Goal: Contribute content: Add original content to the website for others to see

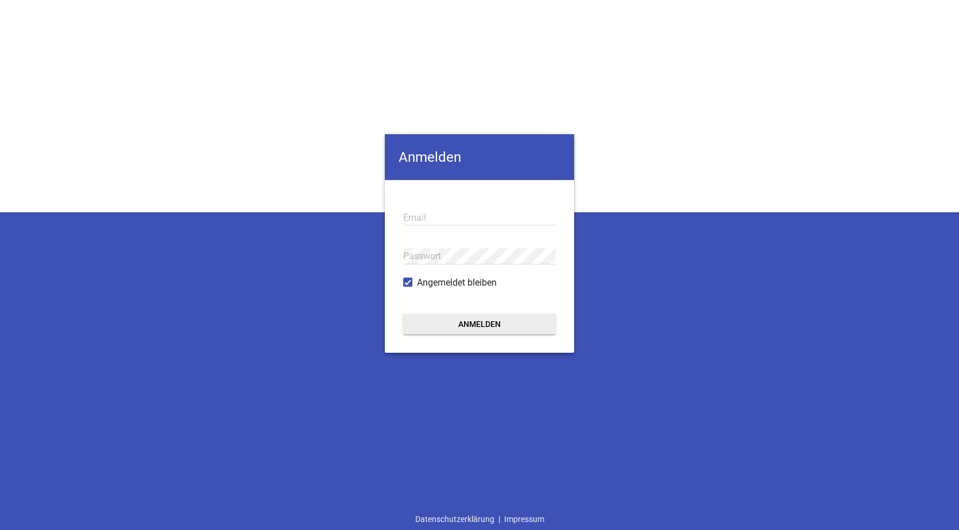
type input "[EMAIL_ADDRESS][DOMAIN_NAME]"
click at [482, 325] on button "Anmelden" at bounding box center [479, 323] width 153 height 21
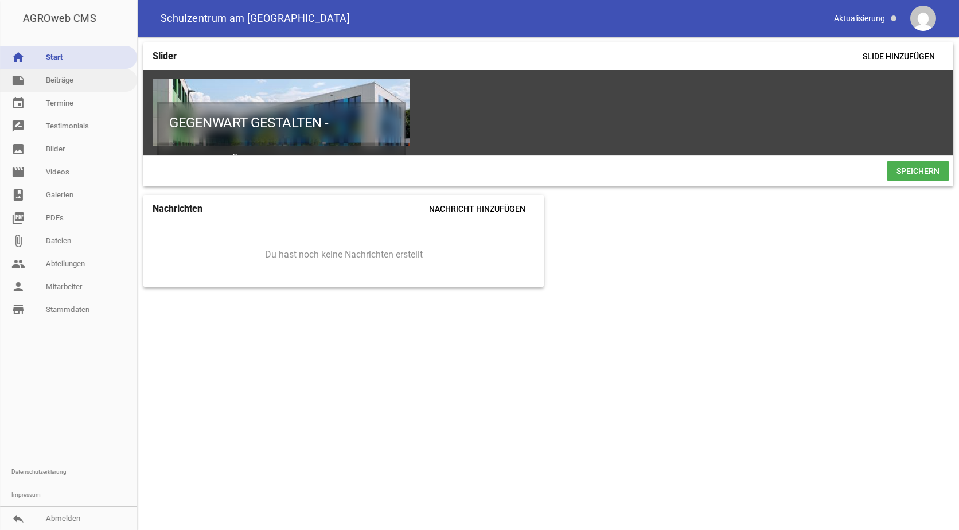
click at [56, 83] on link "note Beiträge" at bounding box center [68, 80] width 137 height 23
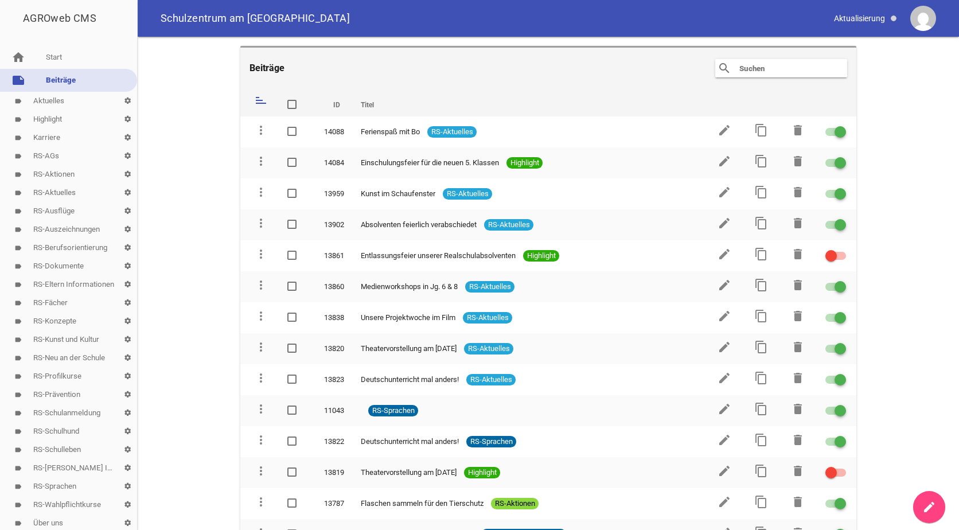
click at [53, 191] on link "label RS-Aktuelles settings" at bounding box center [68, 193] width 137 height 18
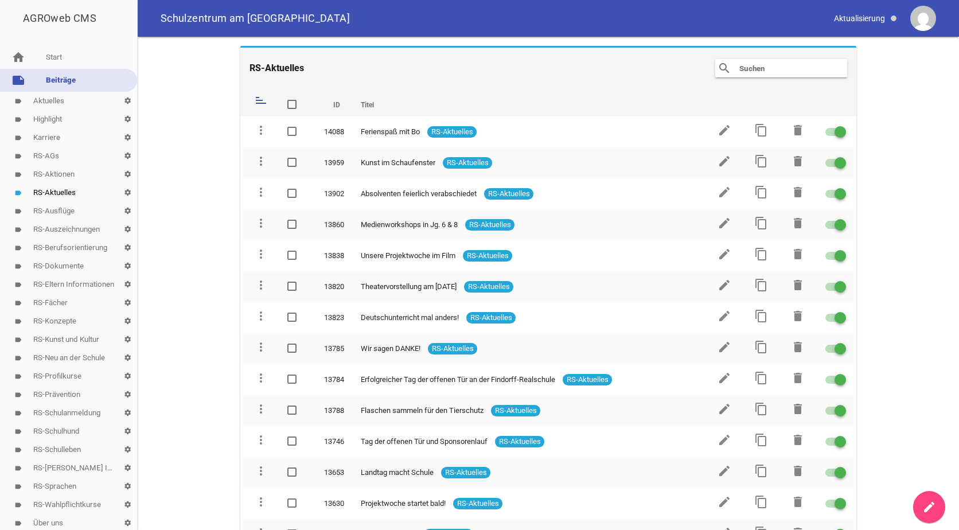
click at [929, 505] on icon "create" at bounding box center [929, 507] width 14 height 14
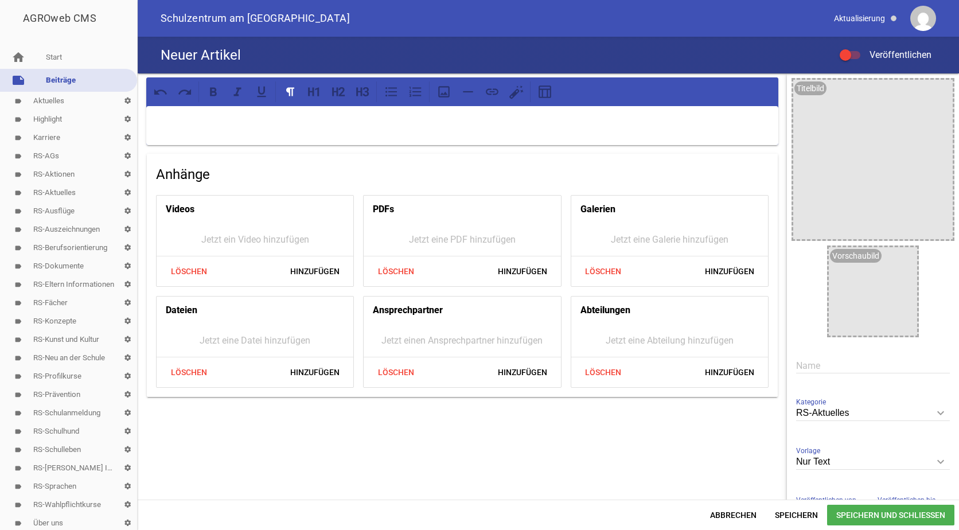
click at [174, 117] on p at bounding box center [462, 121] width 616 height 14
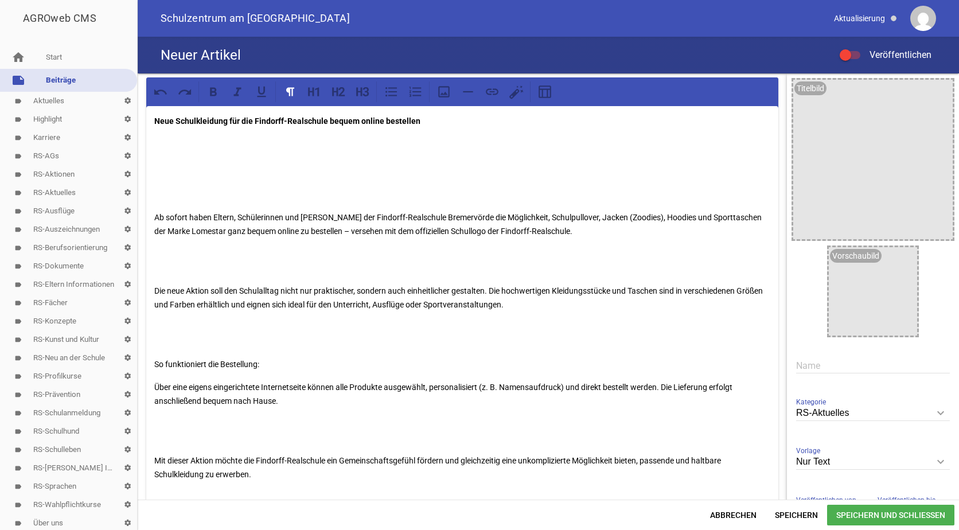
scroll to position [42, 0]
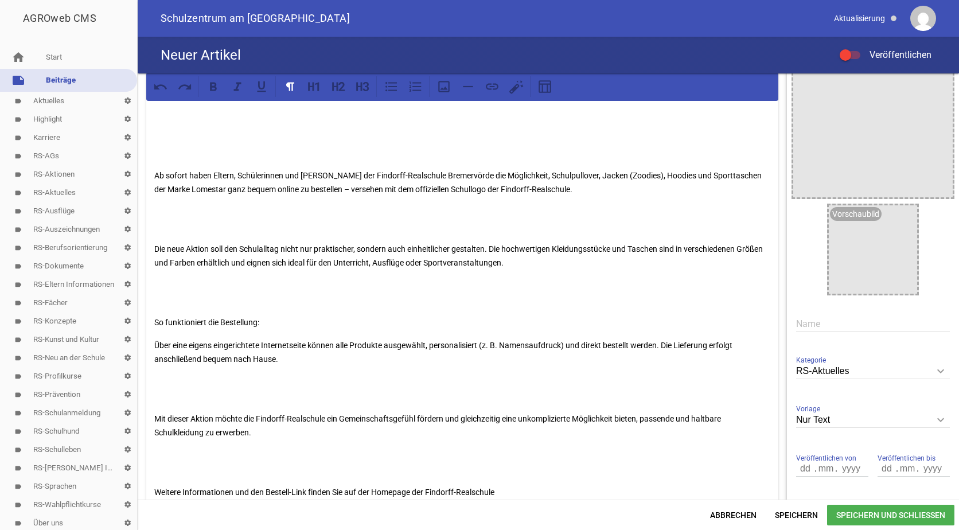
click at [801, 325] on input "text" at bounding box center [873, 323] width 154 height 15
paste input "Stylisch unterwegs – mit unserer neuen Schulkollektion! 🎒👕"
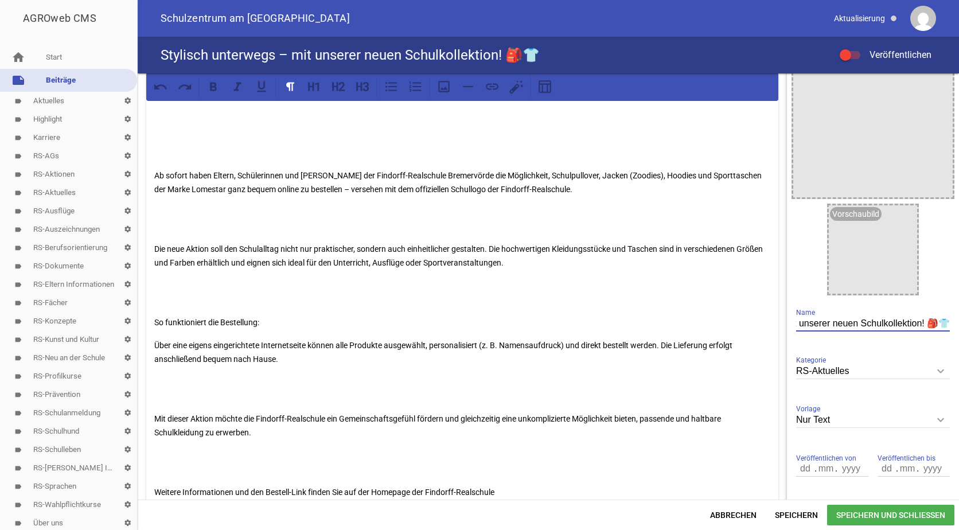
type input "Stylisch unterwegs – mit unserer neuen Schulkollektion! 🎒👕"
click at [155, 173] on p "Ab sofort haben Eltern, Schülerinnen und [PERSON_NAME] der Findorff-Realschule …" at bounding box center [462, 183] width 616 height 28
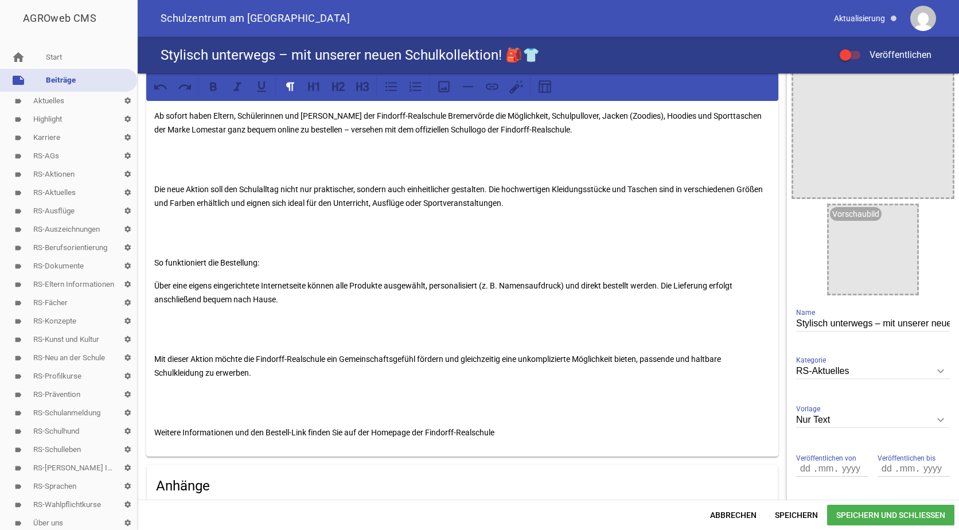
click at [460, 114] on p "Ab sofort haben Eltern, Schülerinnen und [PERSON_NAME] der Findorff-Realschule …" at bounding box center [462, 115] width 616 height 41
click at [519, 114] on p "Ab sofort haben Eltern, Schülerinnen und [PERSON_NAME] der Findorff-Realschule …" at bounding box center [462, 115] width 616 height 41
click at [520, 115] on p "Ab sofort haben Eltern, Schülerinnen und [PERSON_NAME] der Findorff-Realschule …" at bounding box center [462, 115] width 616 height 41
click at [655, 115] on p "Ab sofort haben Eltern, Schülerinnen und [PERSON_NAME] der Findorff-Realschule …" at bounding box center [462, 115] width 616 height 41
click at [188, 128] on p "Ab sofort haben Eltern, Schülerinnen und [PERSON_NAME] der Findorff-Realschule …" at bounding box center [462, 115] width 616 height 41
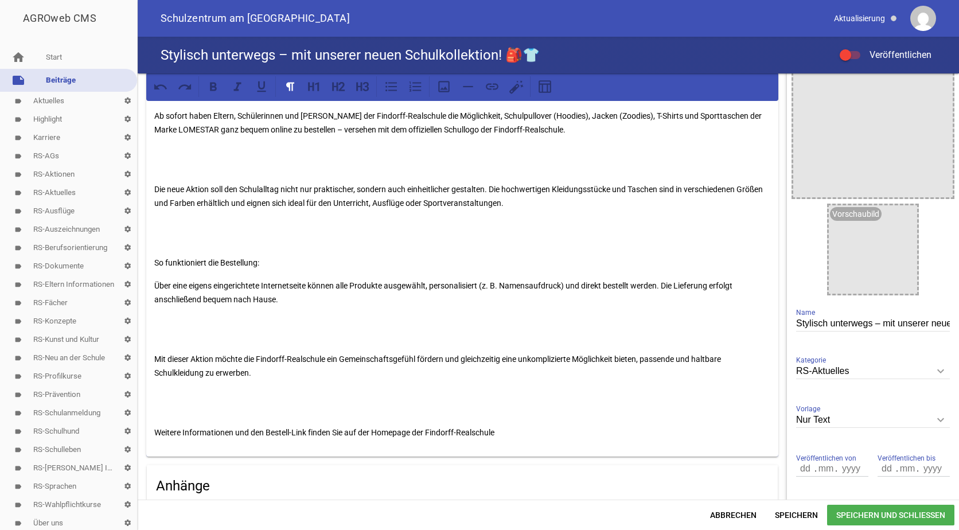
click at [152, 186] on div "Neue Schulkleidung für die Findorff-Realschule bequem online bestellen Ab sofor…" at bounding box center [462, 260] width 632 height 392
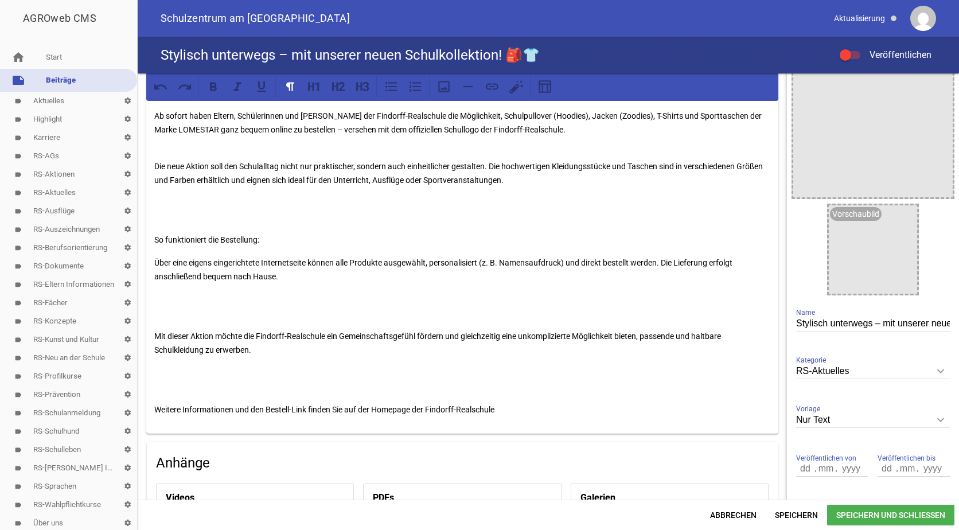
click at [161, 223] on p at bounding box center [462, 210] width 616 height 28
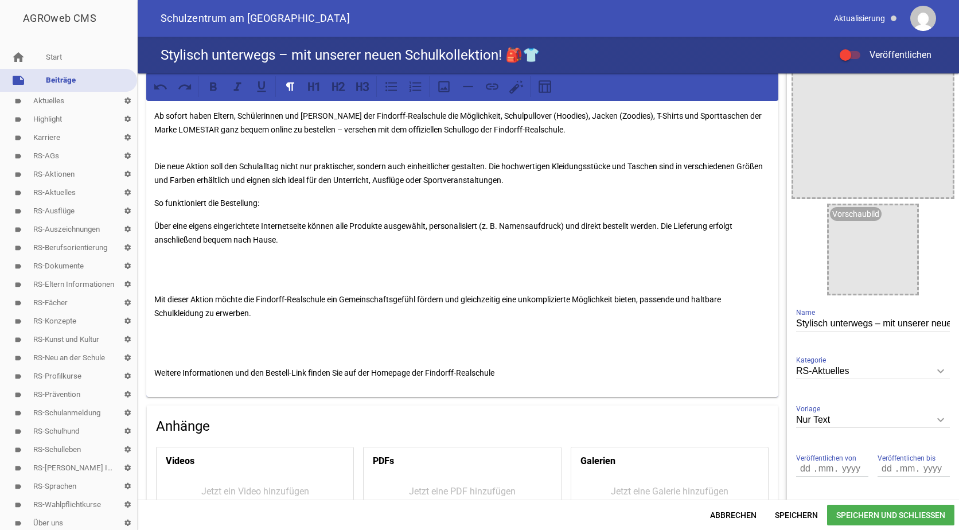
click at [168, 276] on p at bounding box center [462, 270] width 616 height 28
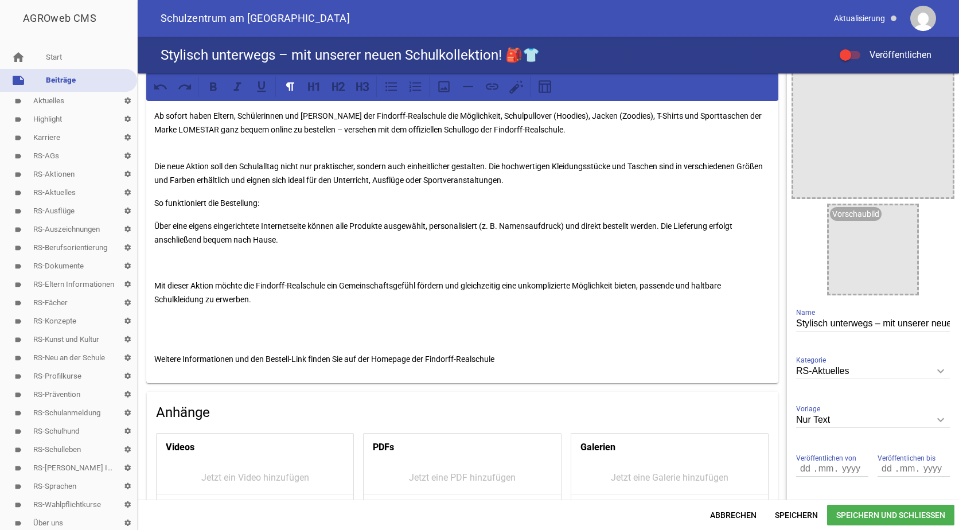
scroll to position [99, 0]
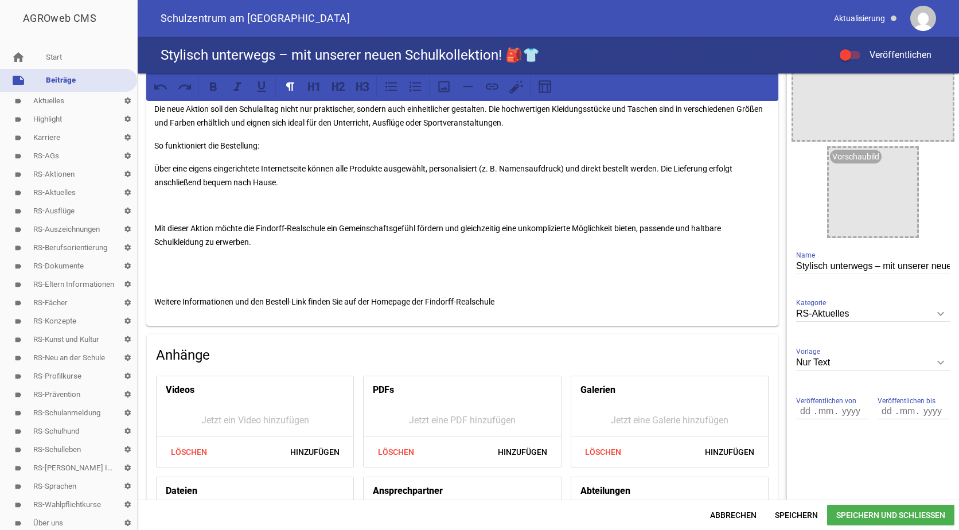
click at [167, 283] on p at bounding box center [462, 272] width 616 height 28
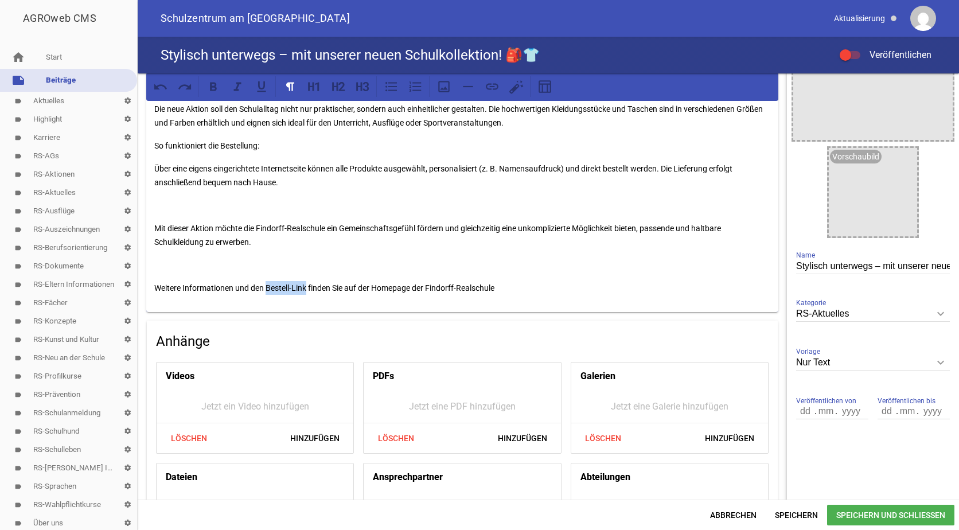
drag, startPoint x: 308, startPoint y: 284, endPoint x: 267, endPoint y: 284, distance: 41.3
click at [267, 284] on p "Weitere Informationen und den Bestell-Link finden Sie auf der Homepage der Find…" at bounding box center [462, 288] width 616 height 14
click at [216, 87] on icon at bounding box center [213, 86] width 7 height 9
click at [506, 288] on p "Weitere Informationen und den Bestell-Link finden Sie auf der Homepage der Find…" at bounding box center [462, 288] width 616 height 14
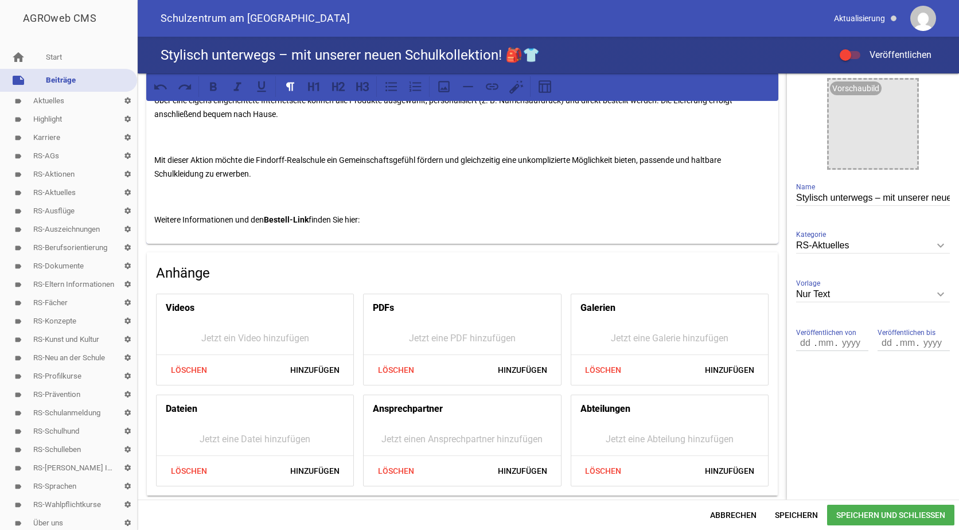
scroll to position [168, 0]
click at [523, 469] on span "Hinzufügen" at bounding box center [523, 470] width 68 height 21
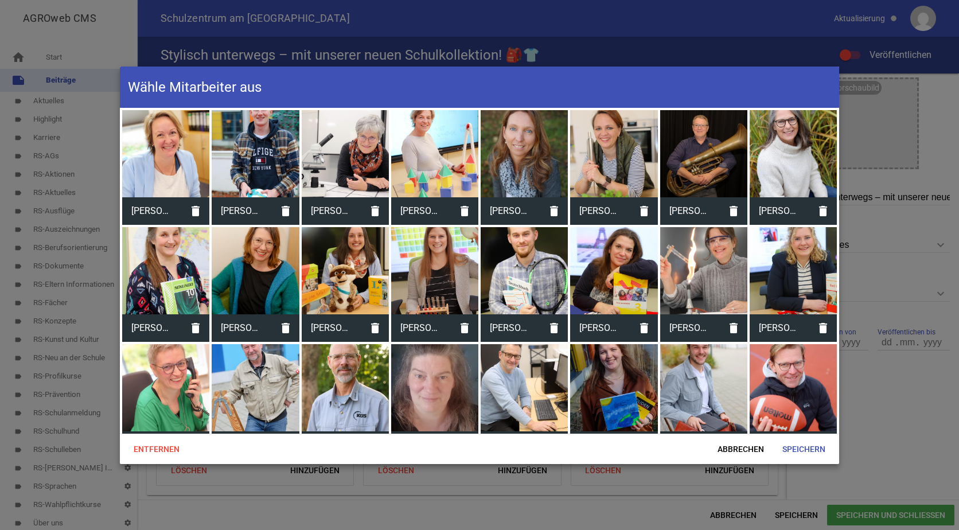
click at [343, 131] on div at bounding box center [345, 153] width 87 height 87
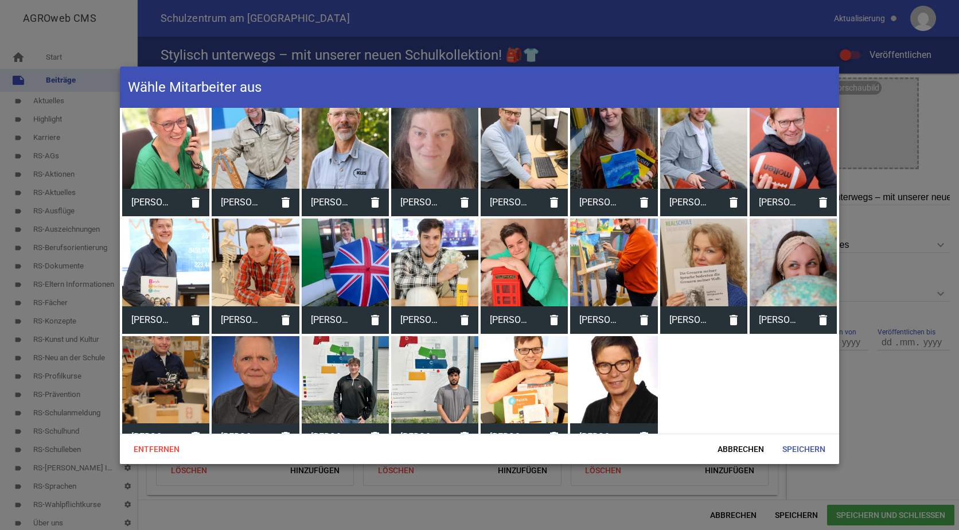
scroll to position [259, 0]
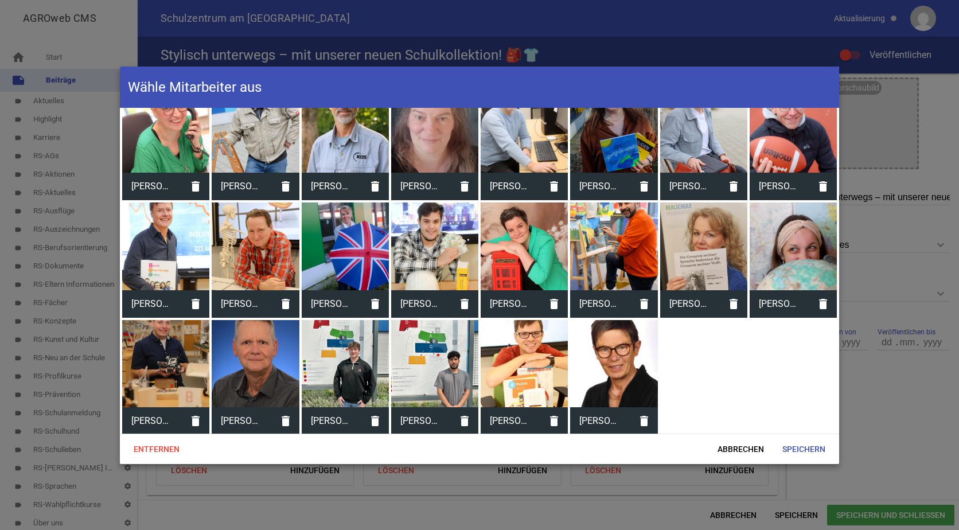
click at [517, 217] on div at bounding box center [524, 245] width 87 height 87
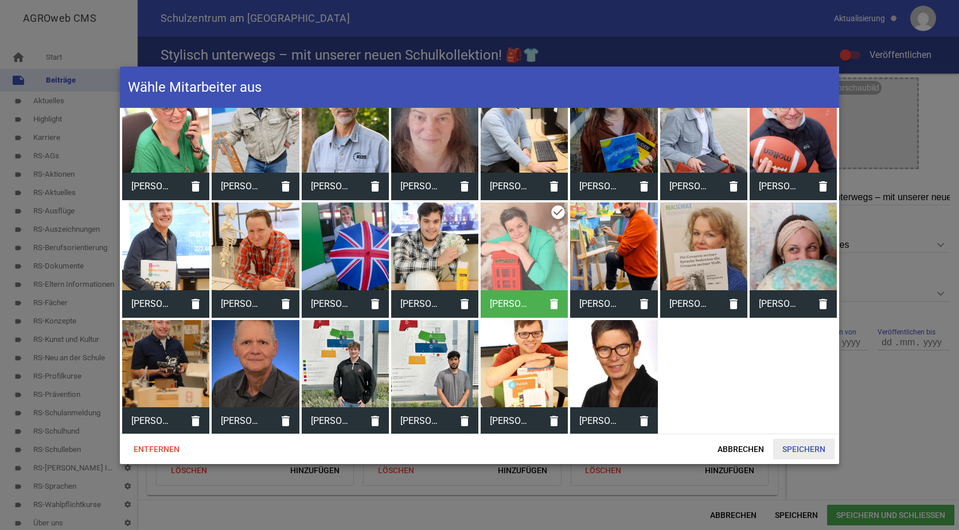
click at [808, 440] on span "Speichern" at bounding box center [803, 449] width 61 height 21
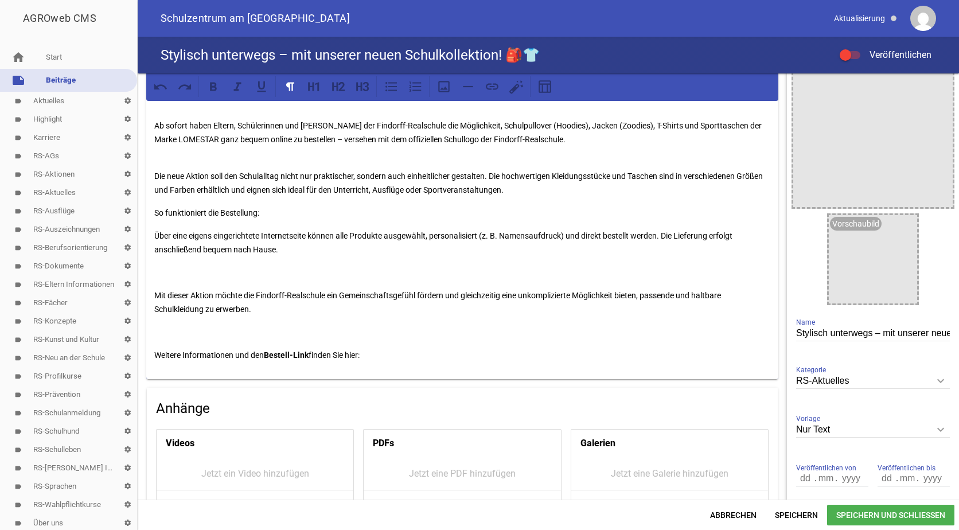
scroll to position [0, 0]
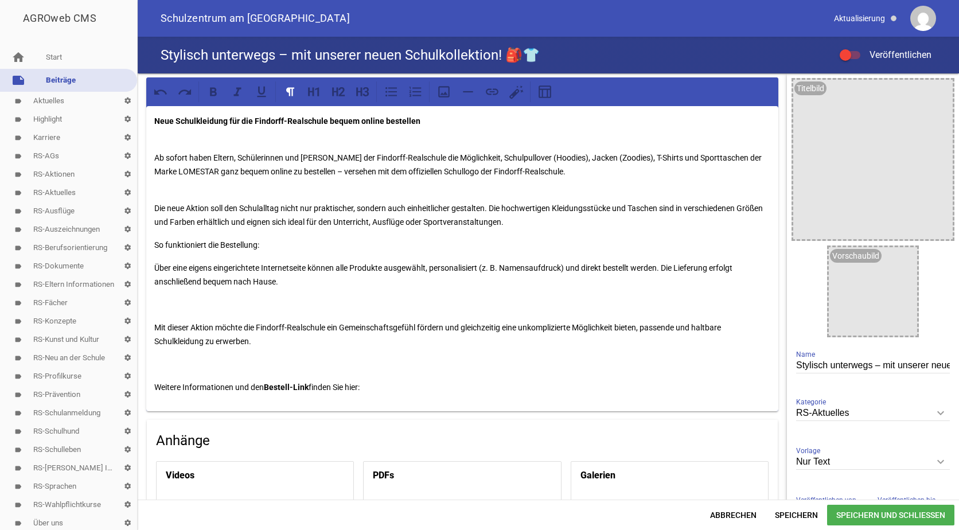
click at [199, 303] on p at bounding box center [462, 305] width 616 height 14
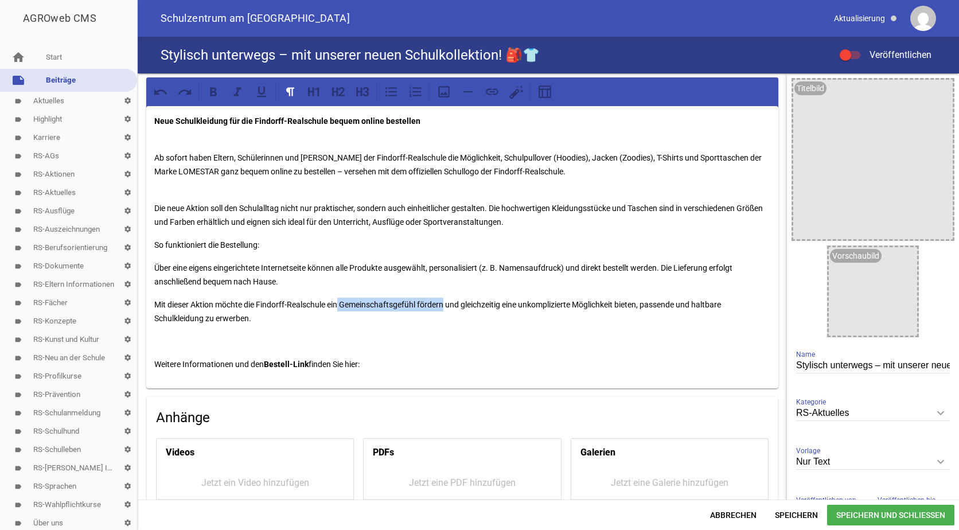
drag, startPoint x: 341, startPoint y: 301, endPoint x: 447, endPoint y: 306, distance: 106.2
click at [447, 306] on p "Mit dieser Aktion möchte die Findorff-Realschule ein Gemeinschaftsgefühl förder…" at bounding box center [462, 312] width 616 height 28
click at [213, 89] on icon at bounding box center [213, 91] width 7 height 9
click at [370, 349] on div "Neue Schulkleidung für die Findorff-Realschule bequem online bestellen Ab sofor…" at bounding box center [462, 247] width 632 height 282
drag, startPoint x: 156, startPoint y: 221, endPoint x: 221, endPoint y: 216, distance: 65.6
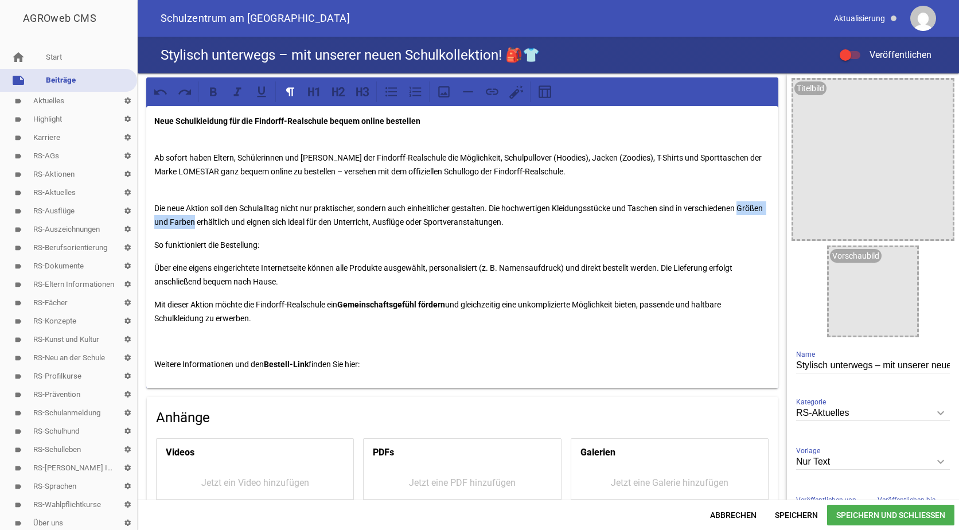
click at [221, 216] on p "Die neue Aktion soll den Schulalltag nicht nur praktischer, sondern auch einhei…" at bounding box center [462, 208] width 616 height 41
click at [214, 91] on icon at bounding box center [213, 91] width 7 height 9
drag, startPoint x: 693, startPoint y: 208, endPoint x: 732, endPoint y: 208, distance: 39.0
click at [732, 208] on p "Die neue Aktion soll den Schulalltag nicht nur praktischer, sondern auch einhei…" at bounding box center [462, 208] width 616 height 41
drag, startPoint x: 690, startPoint y: 206, endPoint x: 751, endPoint y: 206, distance: 61.4
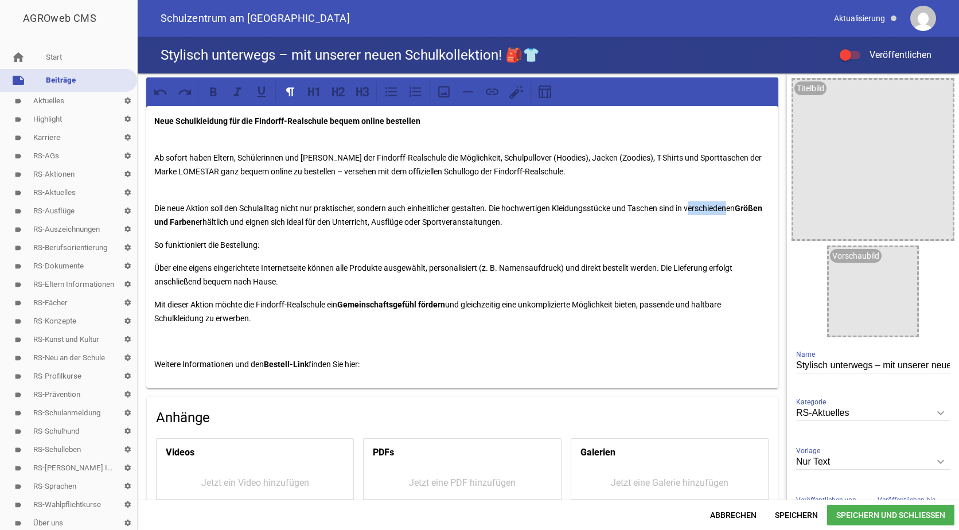
click at [751, 206] on p "Die neue Aktion soll den Schulalltag nicht nur praktischer, sondern auch einhei…" at bounding box center [462, 208] width 616 height 41
click at [221, 88] on icon at bounding box center [213, 91] width 15 height 15
click at [463, 266] on p "Über eine eigens eingerichtete Internetseite können alle Produkte ausgewählt, p…" at bounding box center [462, 275] width 616 height 28
drag, startPoint x: 266, startPoint y: 247, endPoint x: 152, endPoint y: 249, distance: 114.1
click at [152, 249] on div "Neue Schulkleidung für die Findorff-Realschule bequem online bestellen Ab sofor…" at bounding box center [462, 247] width 632 height 282
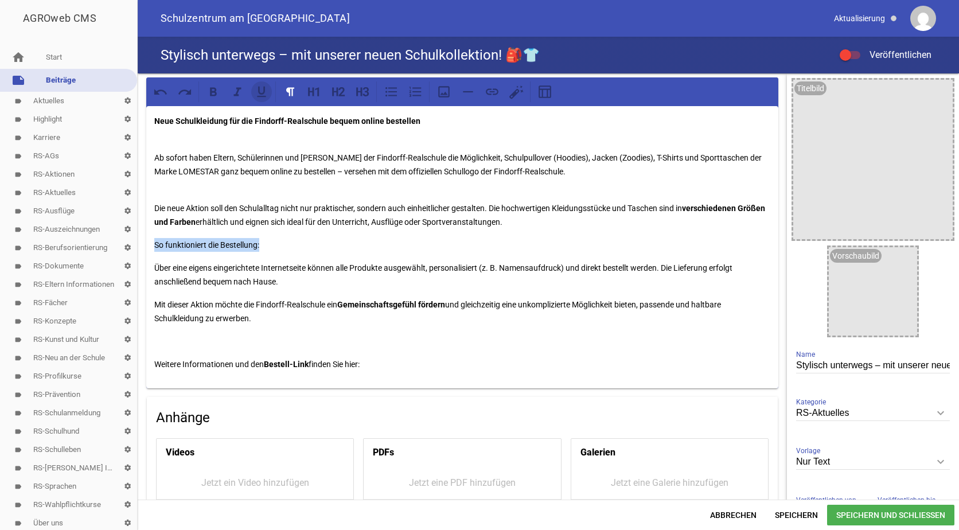
click at [262, 97] on icon at bounding box center [261, 91] width 15 height 15
click at [303, 249] on p "So funktioniert die Bestellung:" at bounding box center [462, 245] width 616 height 14
drag, startPoint x: 245, startPoint y: 169, endPoint x: 268, endPoint y: 166, distance: 23.7
click at [268, 166] on p "Ab sofort haben Eltern, Schülerinnen und [PERSON_NAME] der Findorff-Realschule …" at bounding box center [462, 157] width 616 height 41
click at [214, 93] on icon at bounding box center [213, 91] width 15 height 15
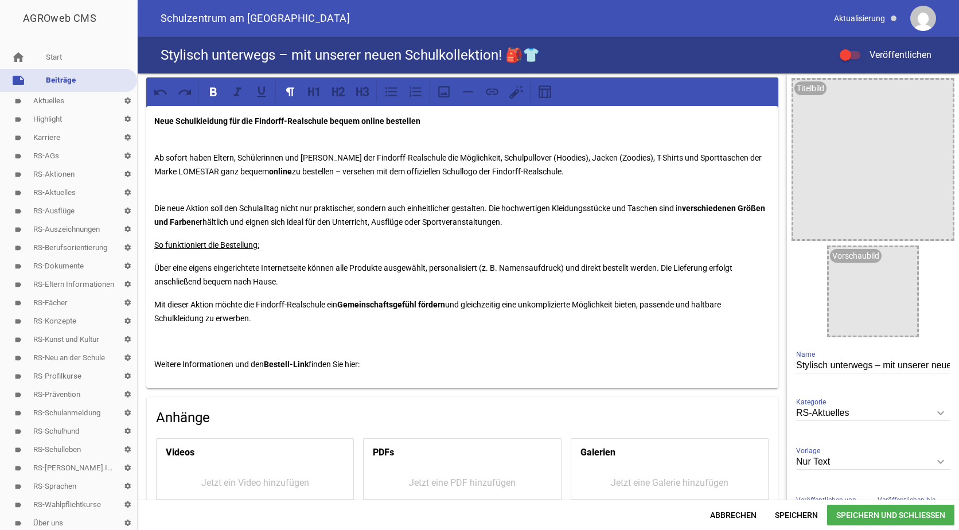
click at [399, 191] on p "Die neue Aktion soll den Schulalltag nicht nur praktischer, sondern auch einhei…" at bounding box center [462, 208] width 616 height 41
drag, startPoint x: 391, startPoint y: 170, endPoint x: 460, endPoint y: 175, distance: 70.2
click at [460, 175] on p "Ab sofort haben Eltern, Schülerinnen und [PERSON_NAME] der Findorff-Realschule …" at bounding box center [462, 157] width 616 height 41
click at [220, 88] on icon at bounding box center [213, 91] width 15 height 15
click at [361, 184] on div "Neue Schulkleidung für die Findorff-Realschule bequem online bestellen Ab sofor…" at bounding box center [462, 247] width 632 height 282
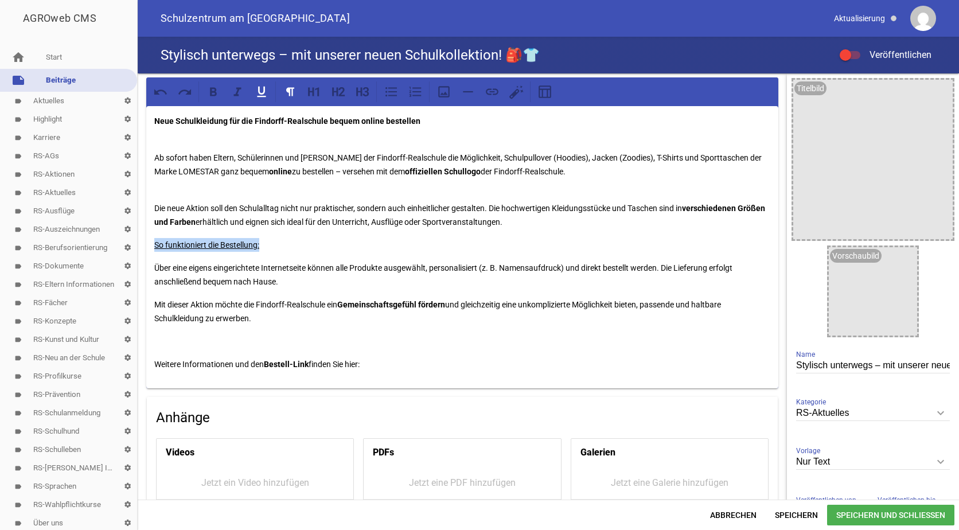
drag, startPoint x: 273, startPoint y: 243, endPoint x: 151, endPoint y: 241, distance: 121.6
click at [151, 241] on div "Neue Schulkleidung für die Findorff-Realschule bequem online bestellen Ab sofor…" at bounding box center [462, 247] width 632 height 282
click at [210, 93] on icon at bounding box center [213, 91] width 15 height 15
click at [345, 212] on p "Die neue Aktion soll den Schulalltag nicht nur praktischer, sondern auch einhei…" at bounding box center [462, 208] width 616 height 41
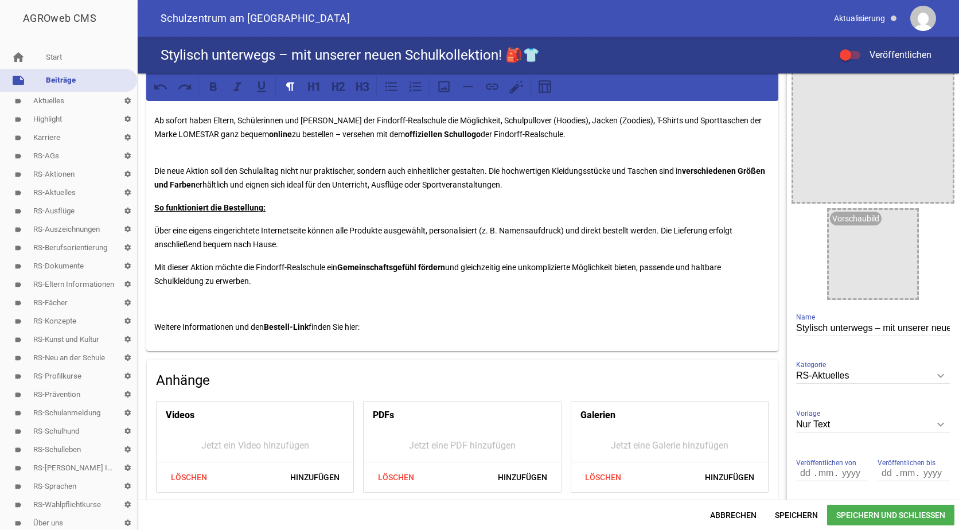
scroll to position [57, 0]
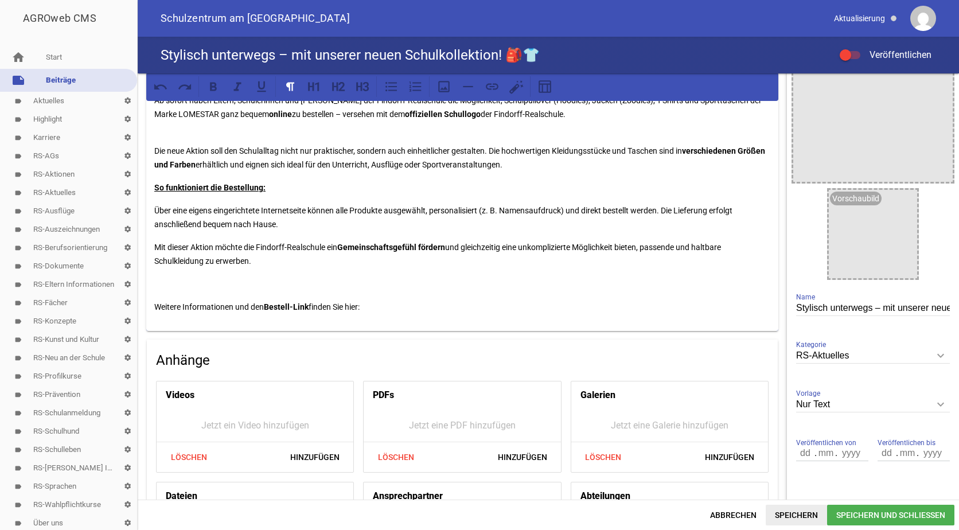
click at [786, 512] on span "Speichern" at bounding box center [796, 515] width 61 height 21
click at [370, 309] on p "Weitere Informationen und den Bestell-Link finden Sie hier:" at bounding box center [462, 307] width 616 height 14
click at [366, 305] on link "[URL][DOMAIN_NAME]" at bounding box center [400, 306] width 81 height 9
click at [802, 510] on span "Speichern" at bounding box center [796, 515] width 61 height 21
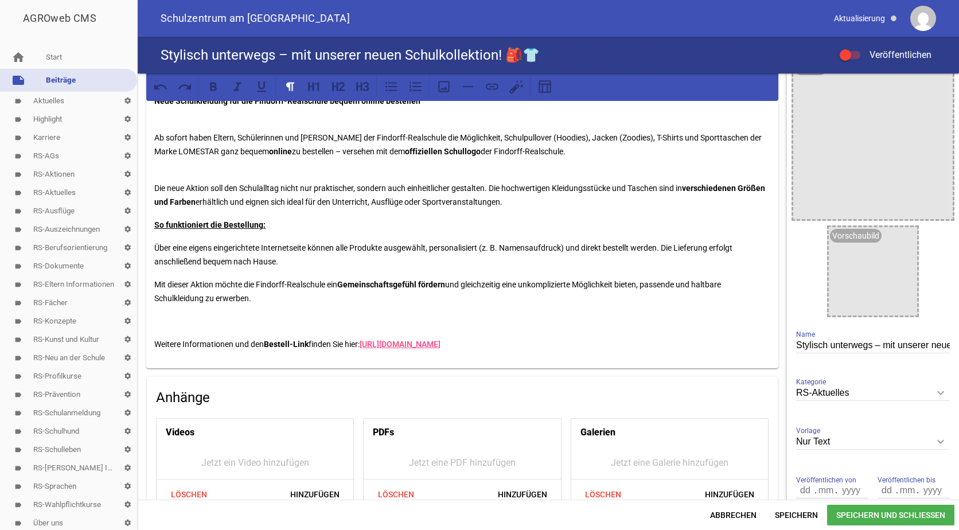
scroll to position [0, 0]
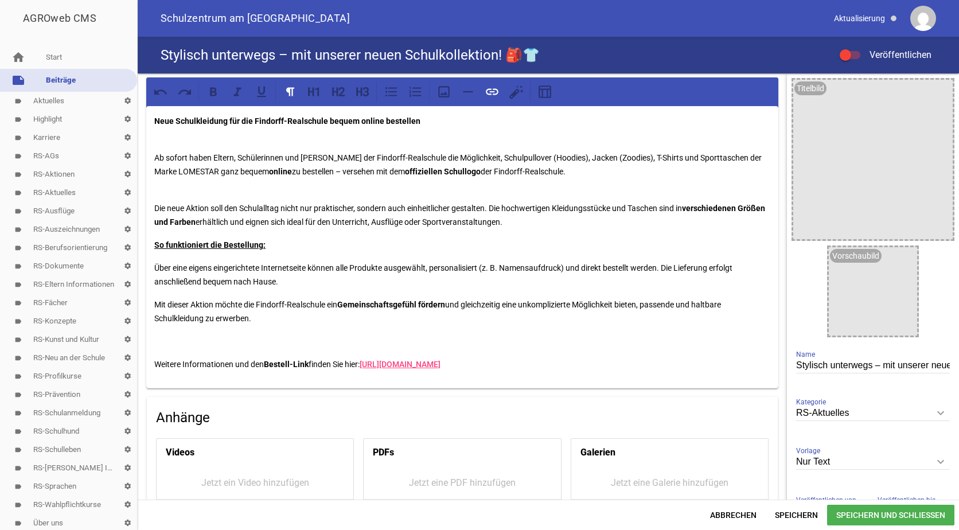
click at [440, 364] on link "[URL][DOMAIN_NAME]" at bounding box center [400, 364] width 81 height 9
click at [788, 509] on span "Speichern" at bounding box center [796, 515] width 61 height 21
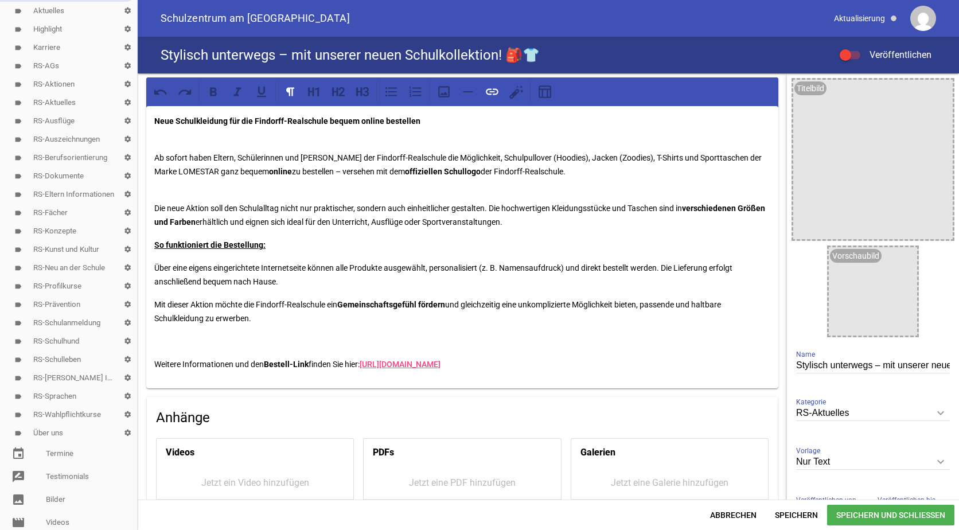
scroll to position [287, 0]
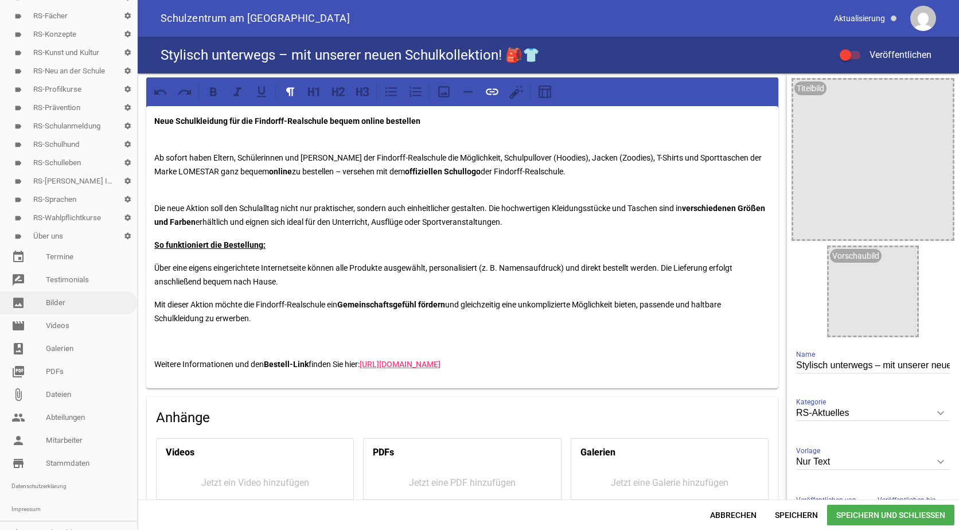
click at [55, 298] on link "image Bilder" at bounding box center [68, 302] width 137 height 23
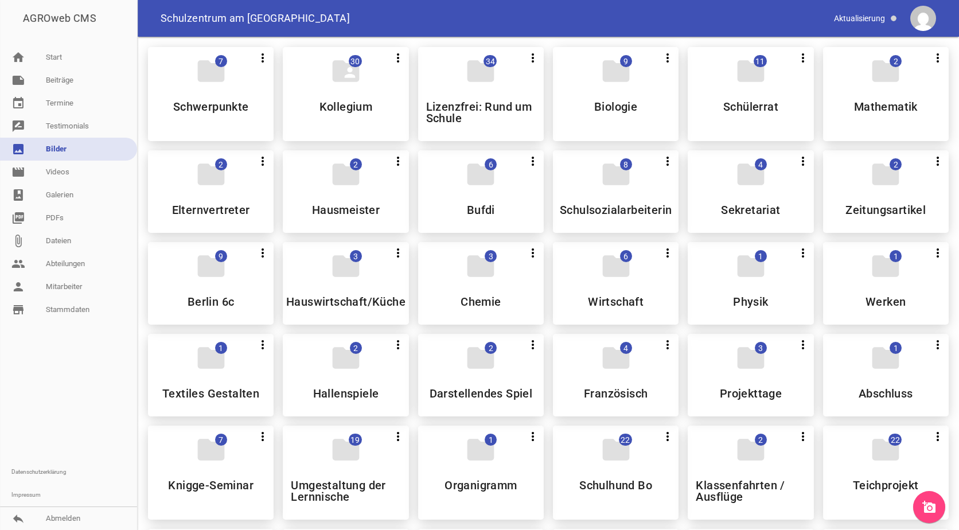
click at [930, 504] on icon "add_a_photo" at bounding box center [929, 507] width 14 height 14
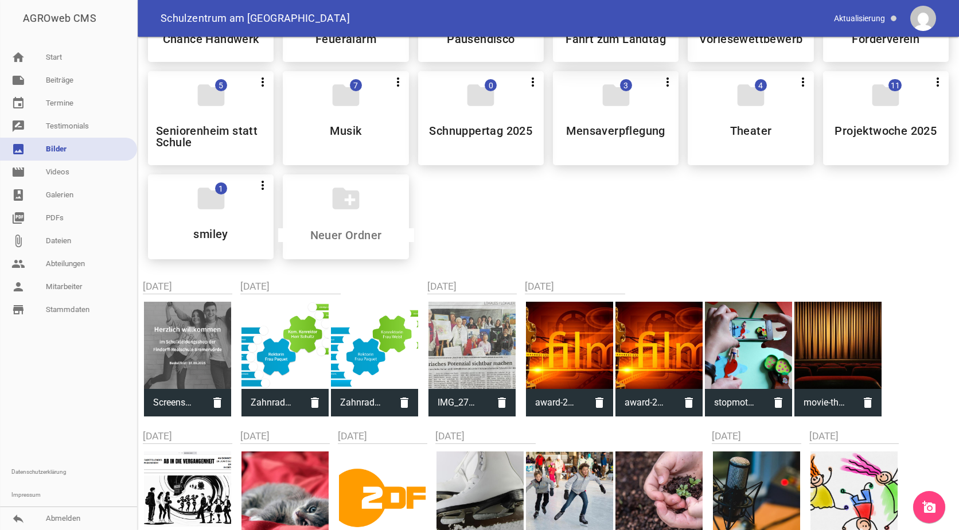
scroll to position [745, 0]
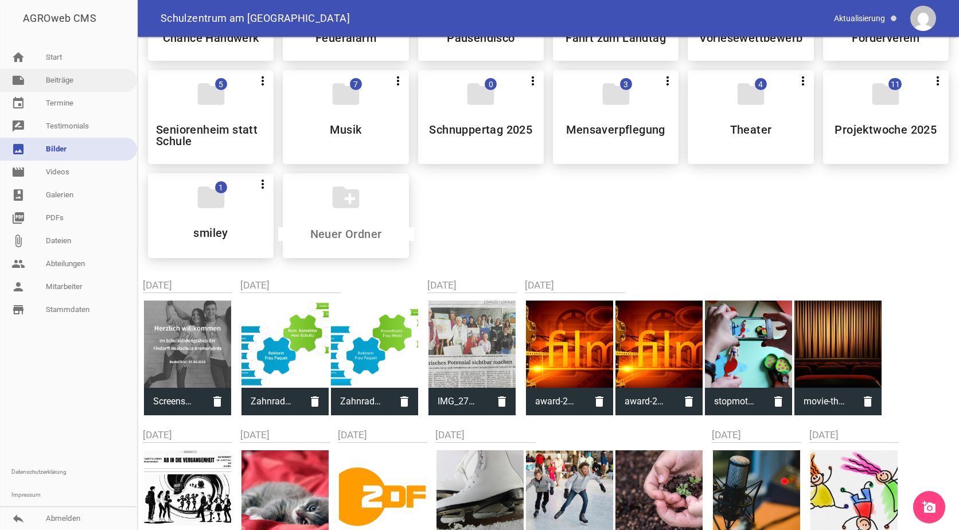
click at [64, 81] on link "note Beiträge" at bounding box center [68, 80] width 137 height 23
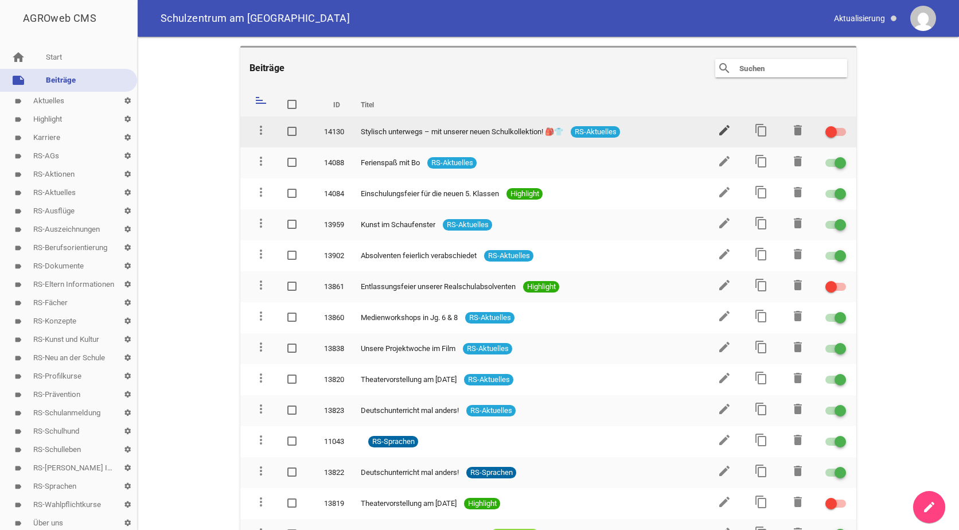
click at [717, 128] on icon "edit" at bounding box center [724, 130] width 14 height 14
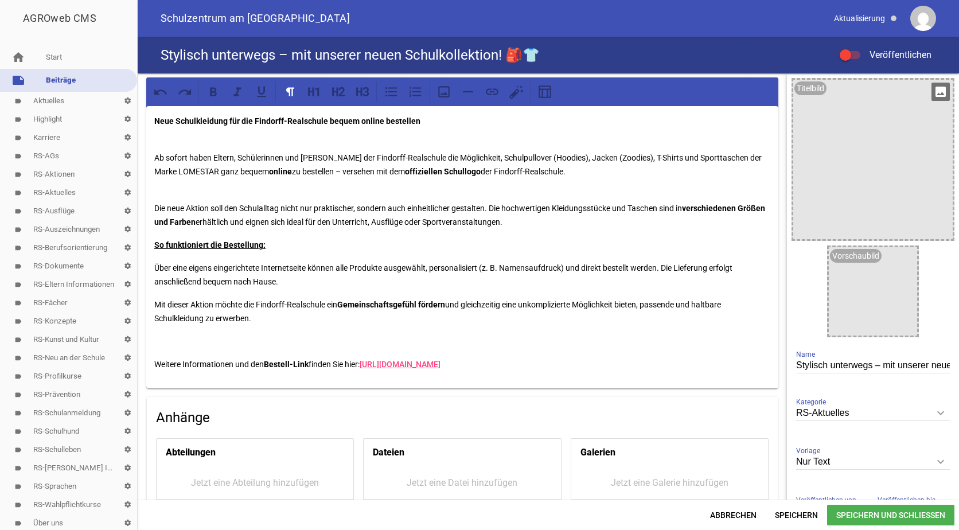
click at [942, 90] on icon "image" at bounding box center [940, 92] width 18 height 18
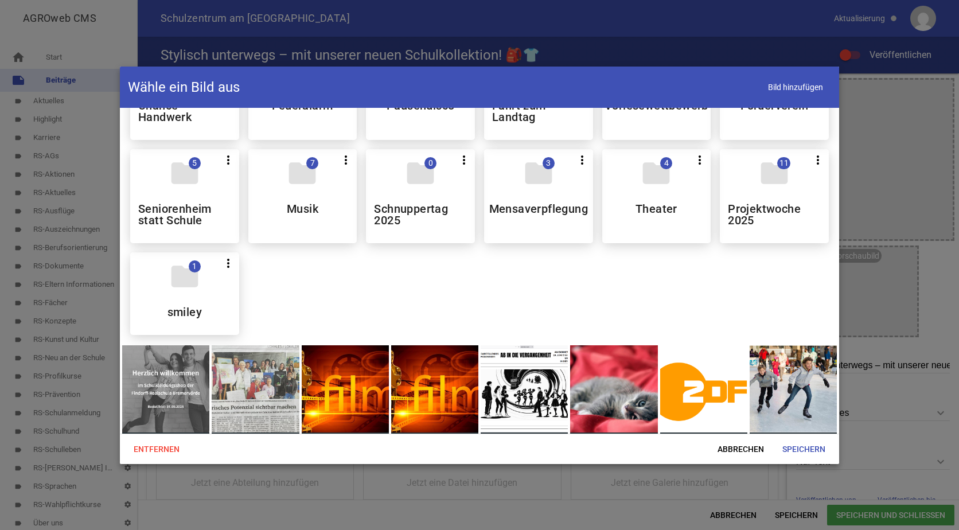
scroll to position [803, 0]
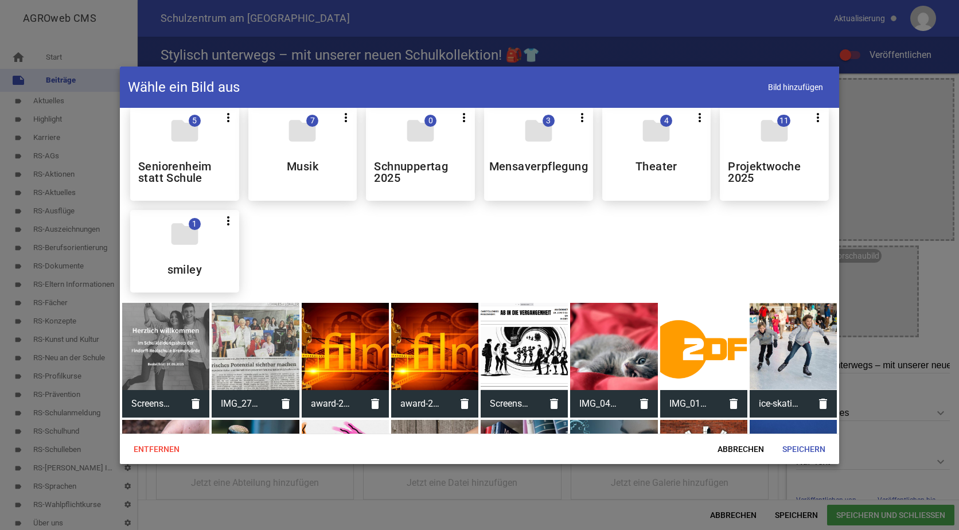
click at [153, 334] on div at bounding box center [165, 346] width 87 height 87
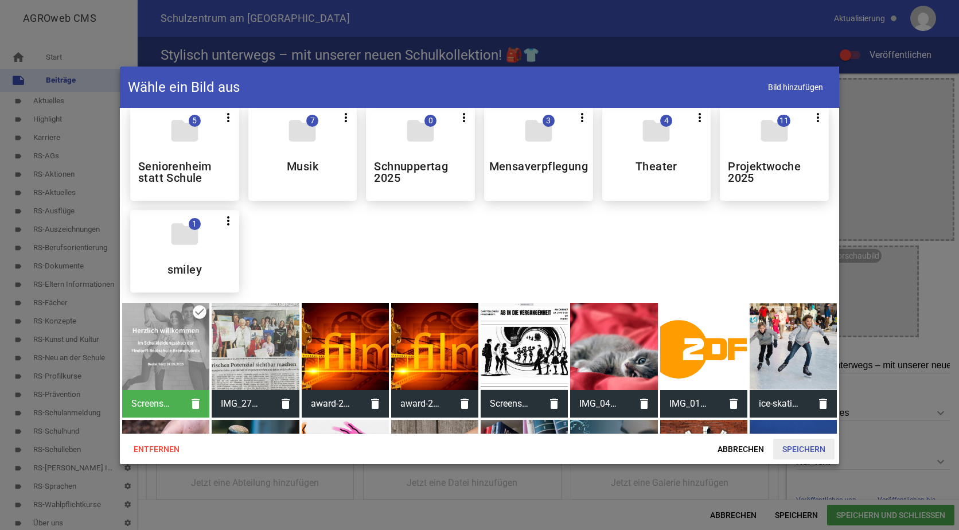
click at [808, 447] on span "Speichern" at bounding box center [803, 449] width 61 height 21
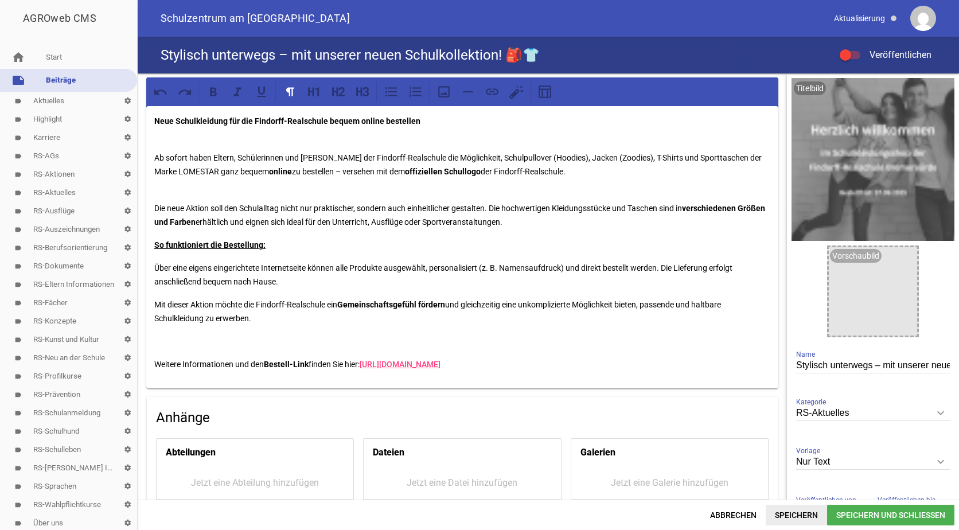
click at [797, 511] on span "Speichern" at bounding box center [796, 515] width 61 height 21
click at [844, 56] on span at bounding box center [845, 55] width 5 height 5
click at [856, 48] on input "Veröffentlichen" at bounding box center [856, 48] width 0 height 0
click at [801, 510] on span "Speichern" at bounding box center [796, 515] width 61 height 21
click at [65, 76] on link "note Beiträge" at bounding box center [68, 80] width 137 height 23
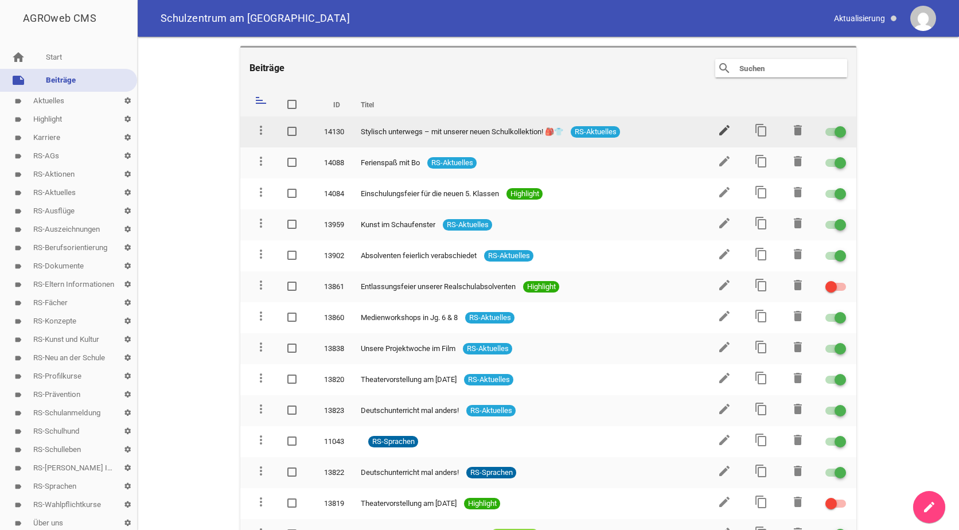
click at [725, 127] on icon "edit" at bounding box center [724, 130] width 14 height 14
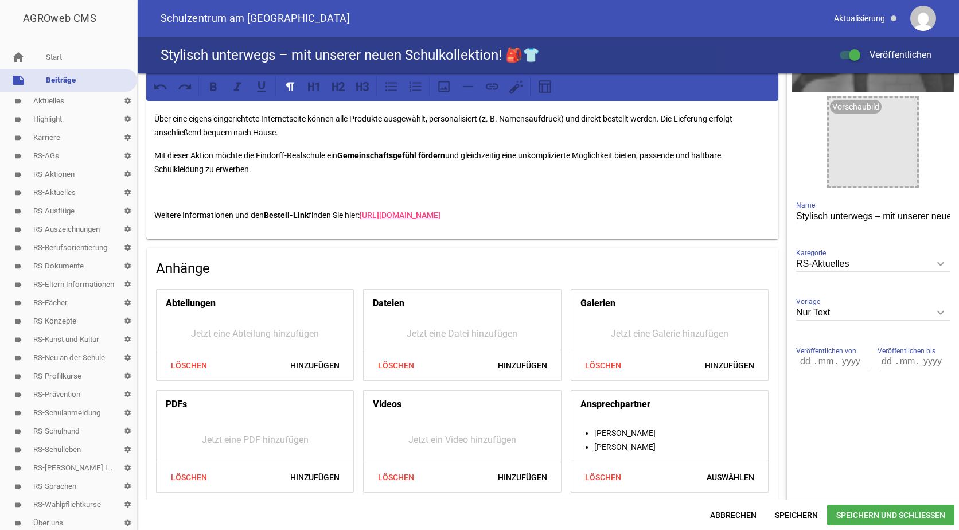
scroll to position [156, 0]
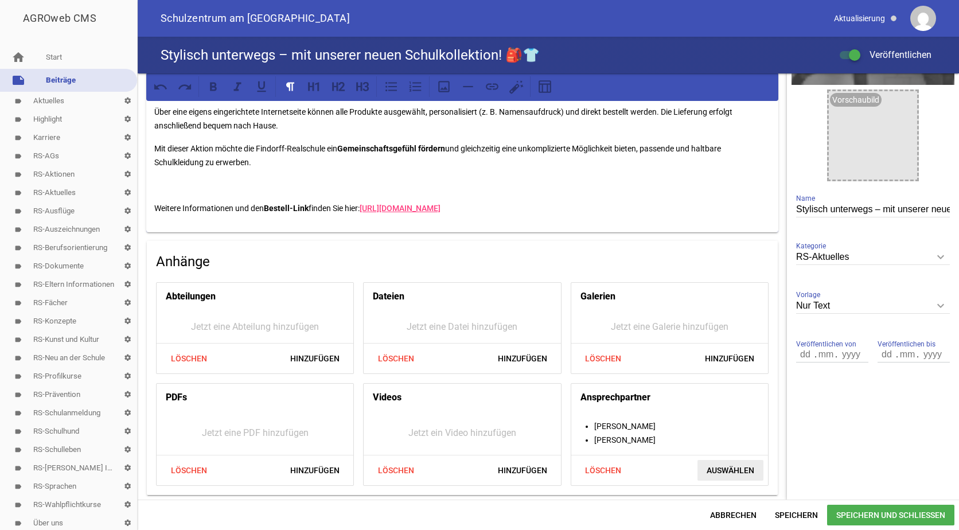
click at [721, 466] on span "Auswählen" at bounding box center [730, 470] width 66 height 21
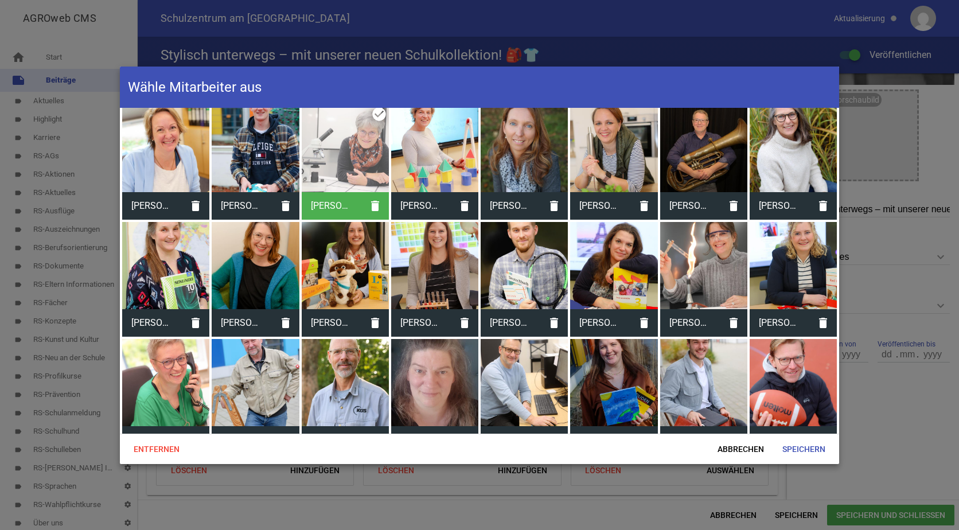
scroll to position [0, 0]
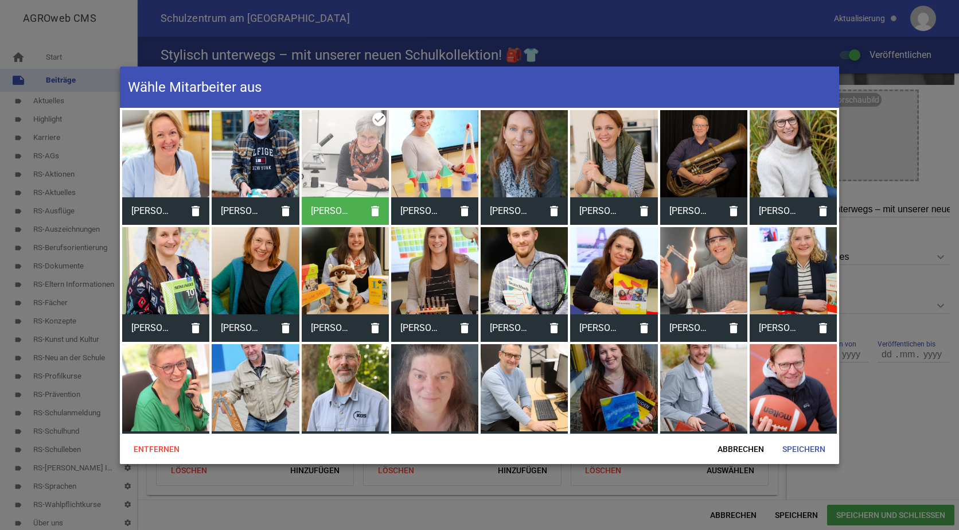
click at [440, 148] on div at bounding box center [434, 153] width 87 height 87
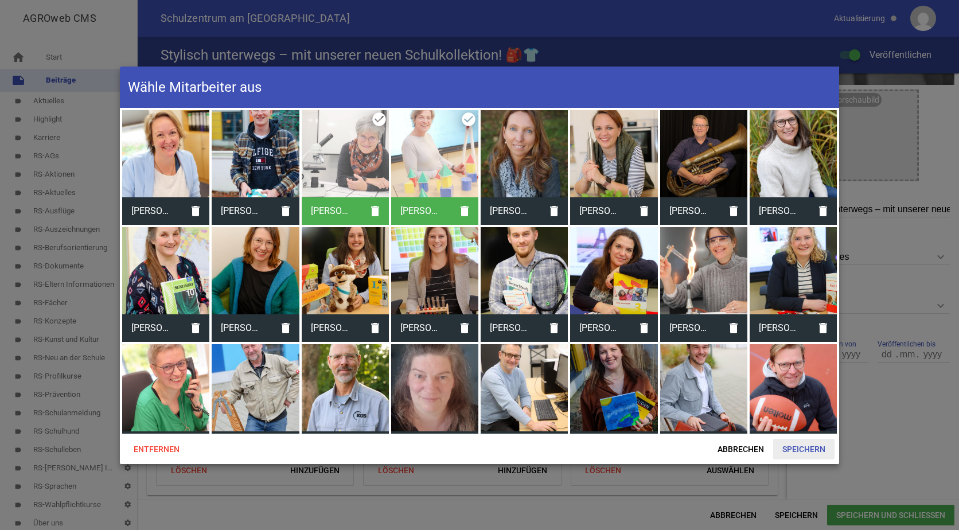
click at [805, 446] on span "Speichern" at bounding box center [803, 449] width 61 height 21
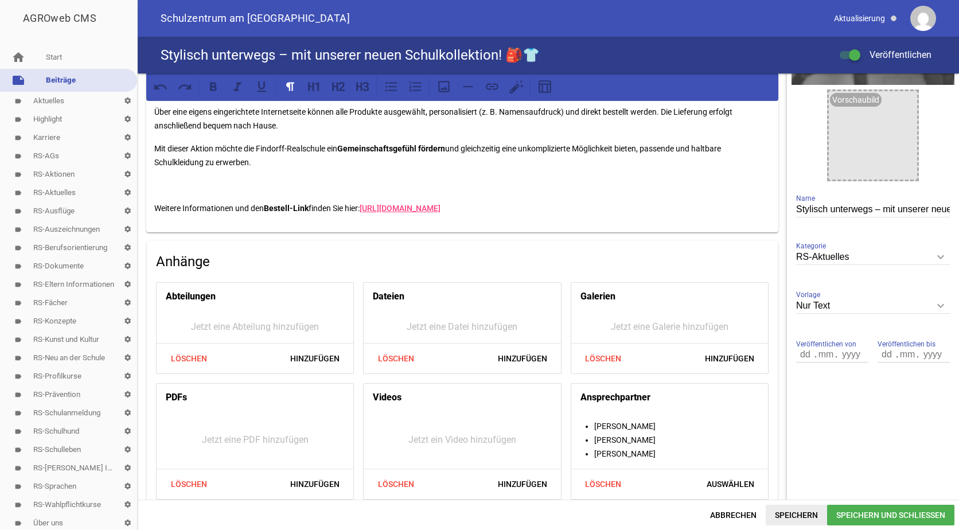
click at [796, 513] on span "Speichern" at bounding box center [796, 515] width 61 height 21
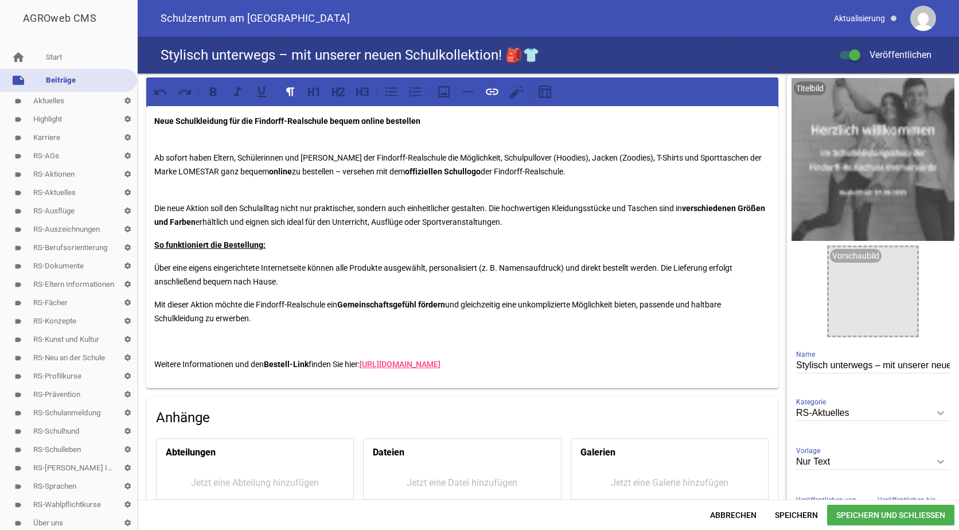
drag, startPoint x: 501, startPoint y: 366, endPoint x: 366, endPoint y: 358, distance: 135.0
click at [366, 358] on p "Weitere Informationen und den Bestell-Link finden Sie hier: [URL][DOMAIN_NAME]" at bounding box center [462, 364] width 616 height 14
click at [214, 93] on icon at bounding box center [213, 91] width 15 height 15
click at [802, 512] on span "Speichern" at bounding box center [796, 515] width 61 height 21
click at [519, 366] on p "Weitere Informationen und den Bestell-Link finden Sie hier: [URL][DOMAIN_NAME]" at bounding box center [462, 364] width 616 height 14
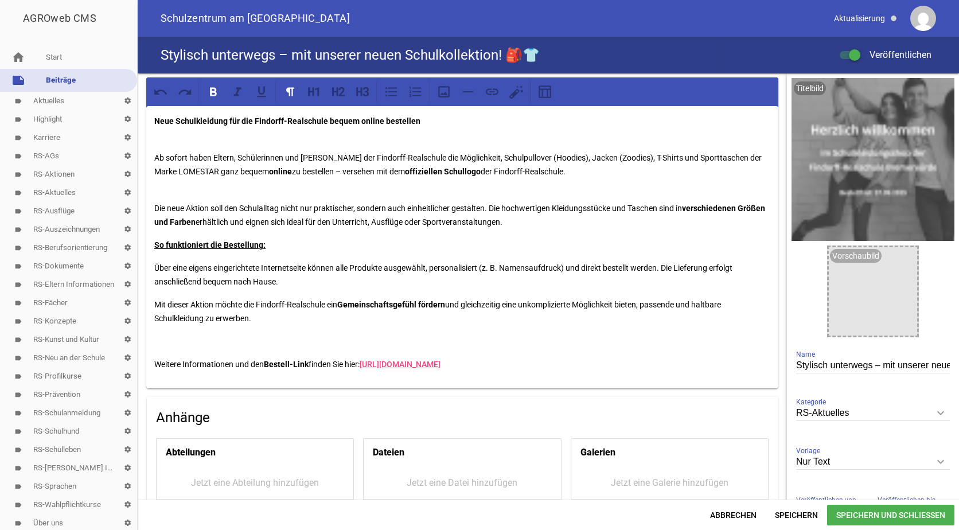
click at [843, 513] on span "Speichern und Schließen" at bounding box center [890, 515] width 127 height 21
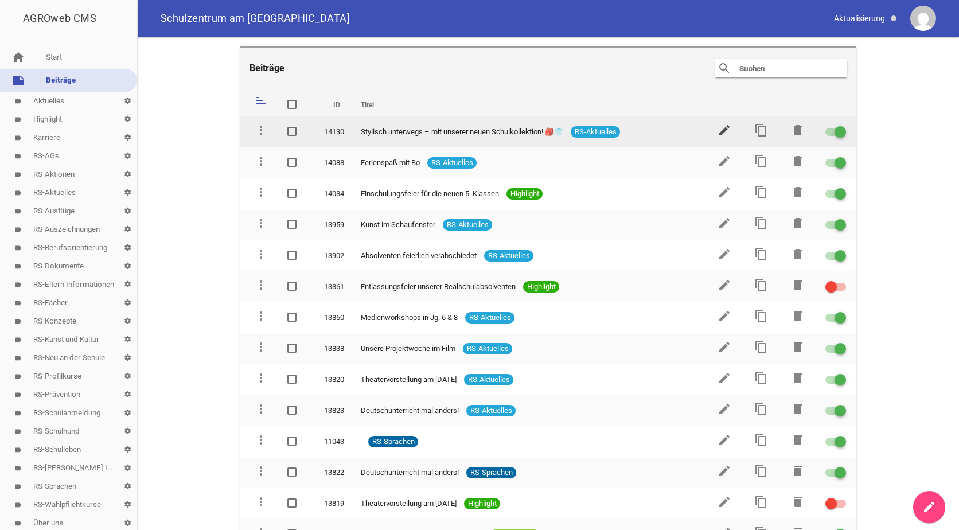
click at [719, 124] on icon "edit" at bounding box center [724, 130] width 14 height 14
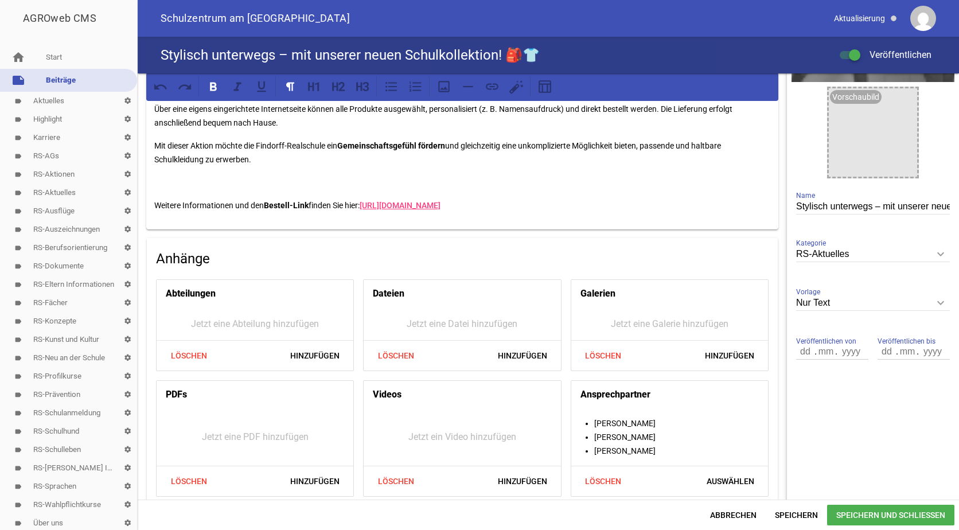
scroll to position [170, 0]
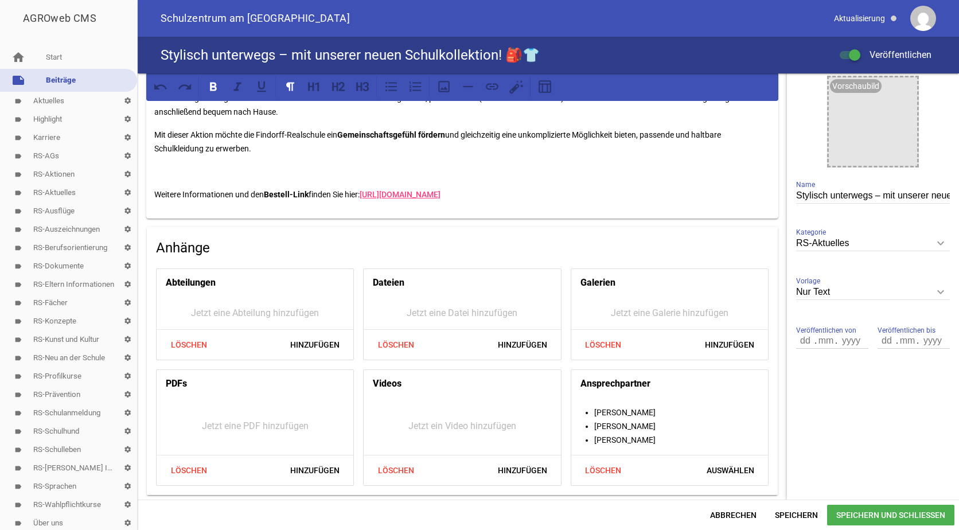
click at [932, 295] on icon "keyboard_arrow_down" at bounding box center [940, 292] width 18 height 18
click at [932, 295] on input "Nur Text" at bounding box center [873, 291] width 154 height 15
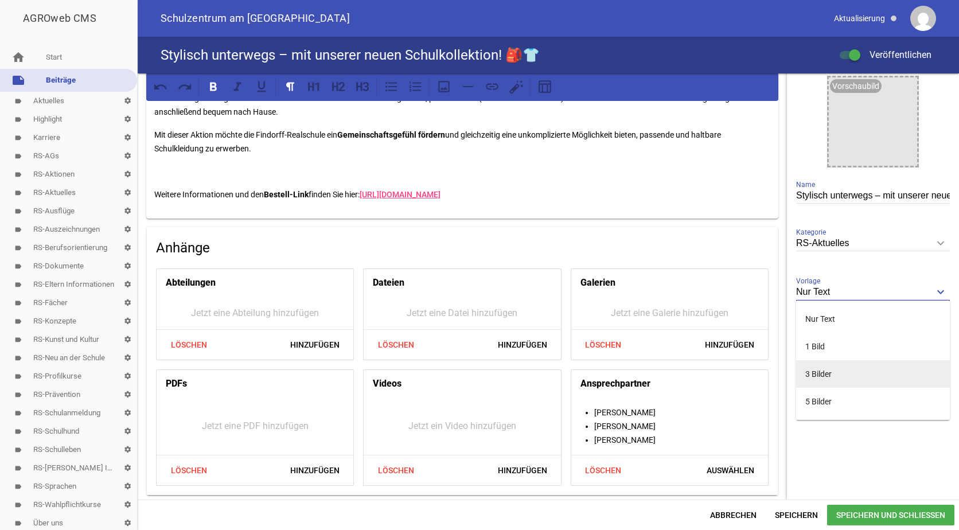
click at [814, 372] on li "3 Bilder" at bounding box center [873, 374] width 154 height 28
type input "3 Bilder"
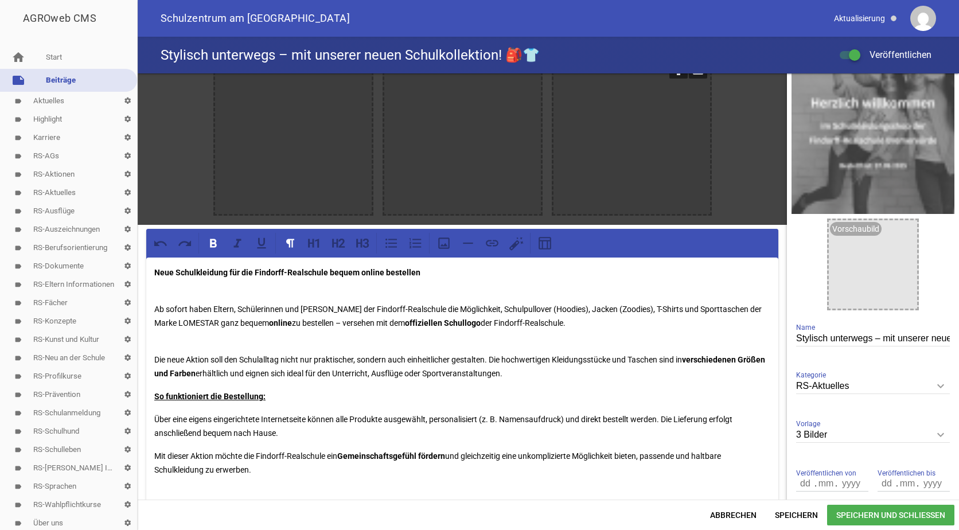
scroll to position [0, 0]
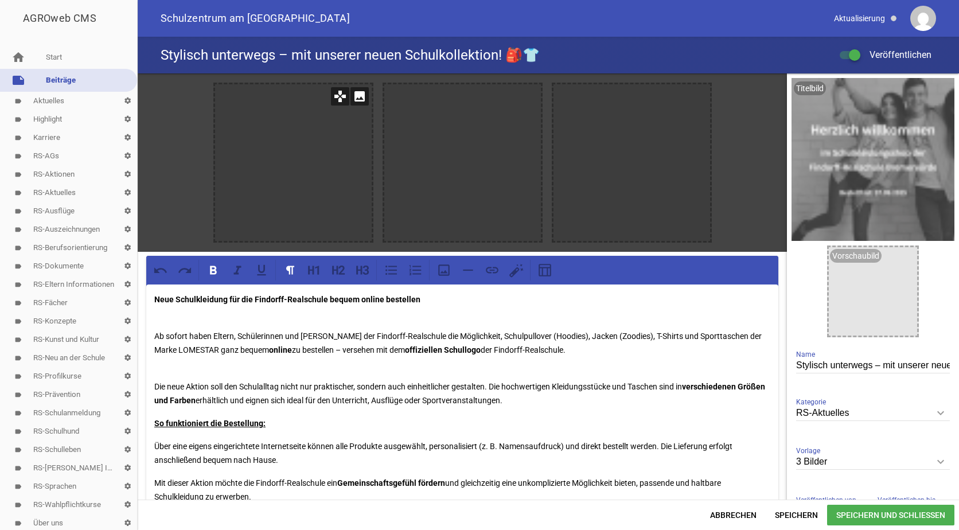
click at [358, 96] on icon "image" at bounding box center [359, 96] width 18 height 18
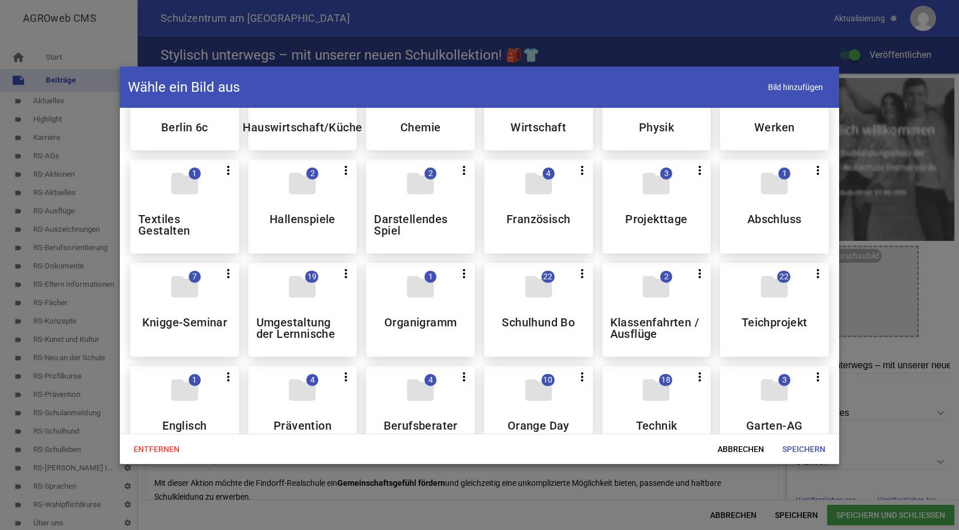
scroll to position [287, 0]
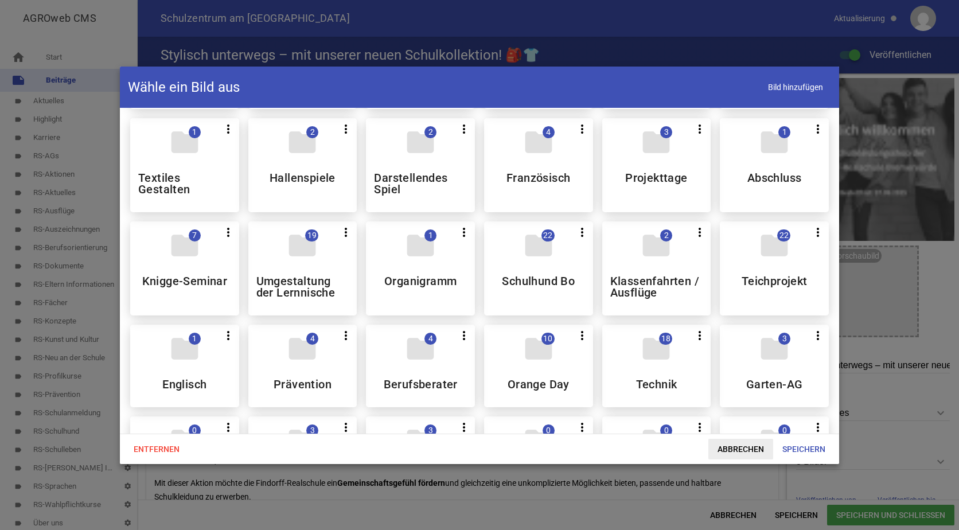
click at [745, 450] on span "Abbrechen" at bounding box center [740, 449] width 65 height 21
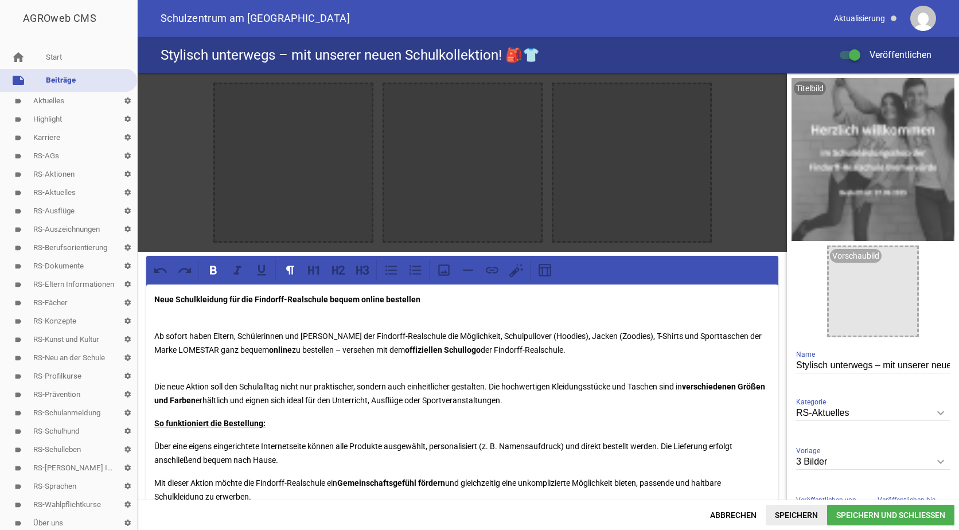
click at [797, 513] on span "Speichern" at bounding box center [796, 515] width 61 height 21
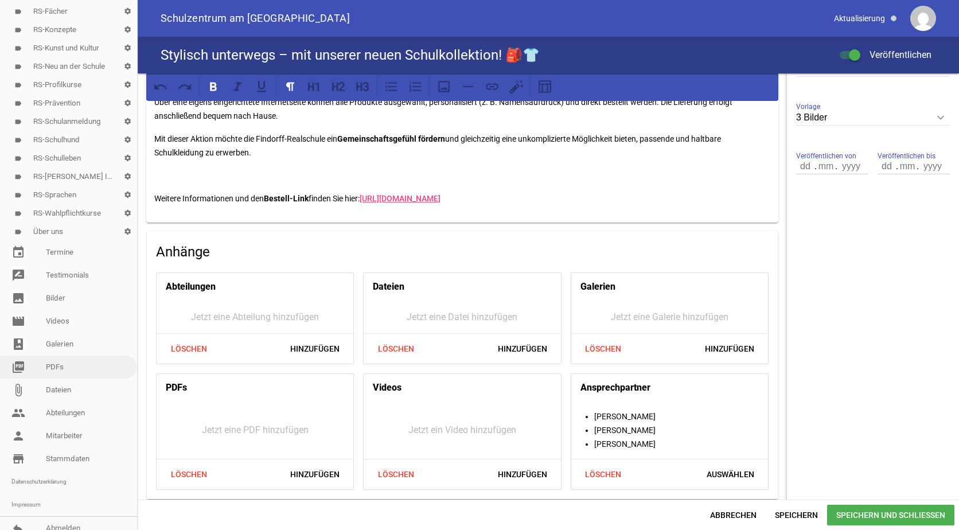
scroll to position [301, 0]
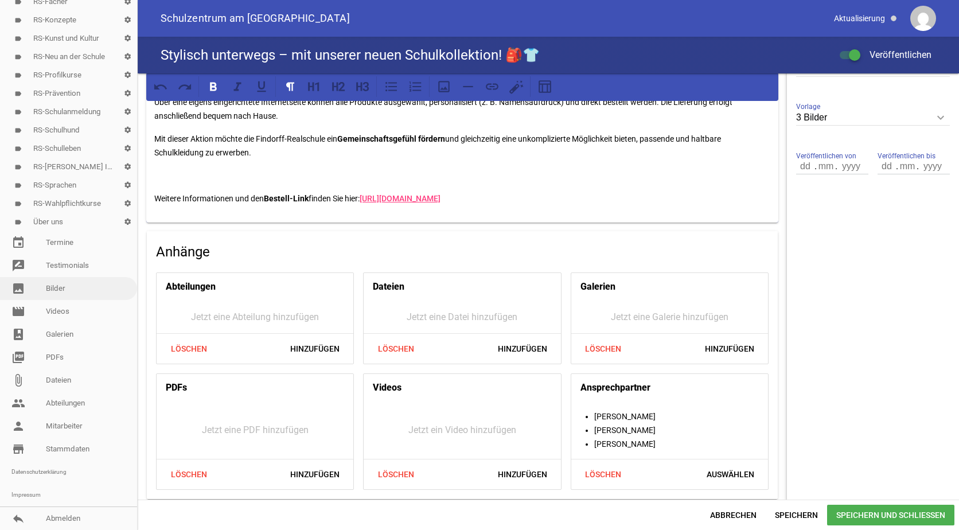
click at [52, 288] on link "image Bilder" at bounding box center [68, 288] width 137 height 23
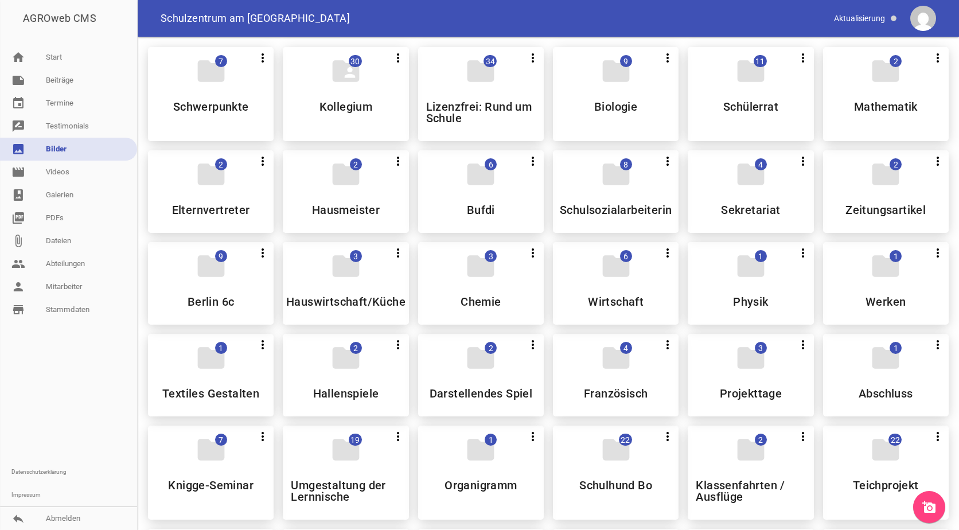
click at [927, 506] on icon "add_a_photo" at bounding box center [929, 507] width 14 height 14
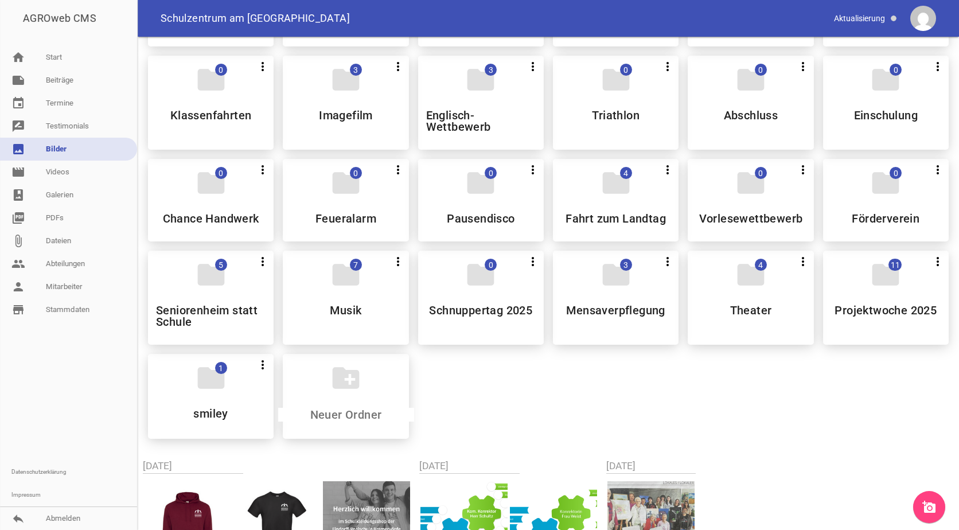
scroll to position [803, 0]
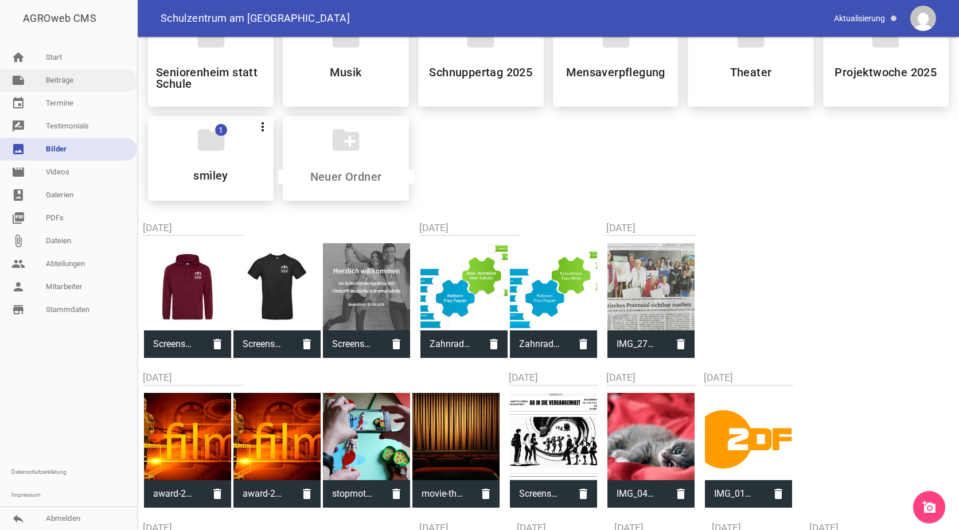
click at [67, 77] on link "note Beiträge" at bounding box center [68, 80] width 137 height 23
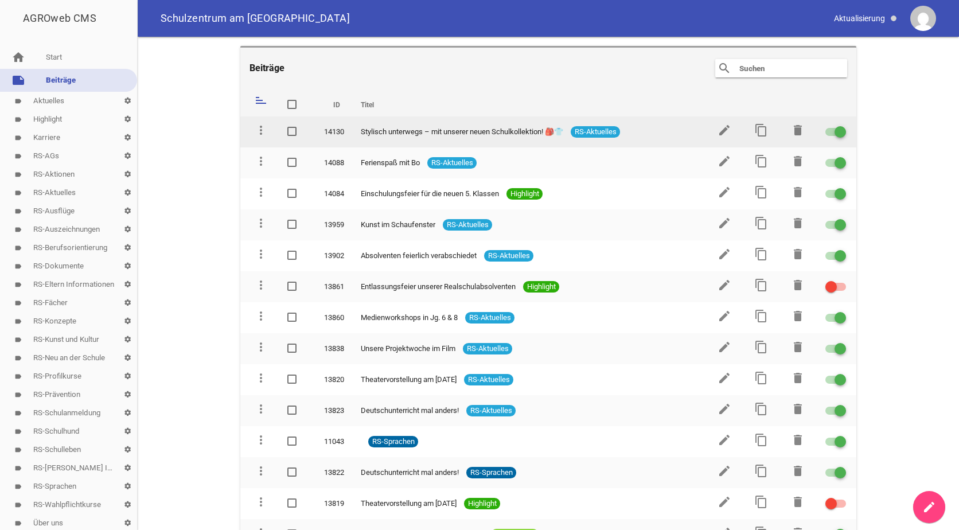
click at [716, 123] on td "edit" at bounding box center [723, 131] width 37 height 31
click at [717, 126] on icon "edit" at bounding box center [724, 130] width 14 height 14
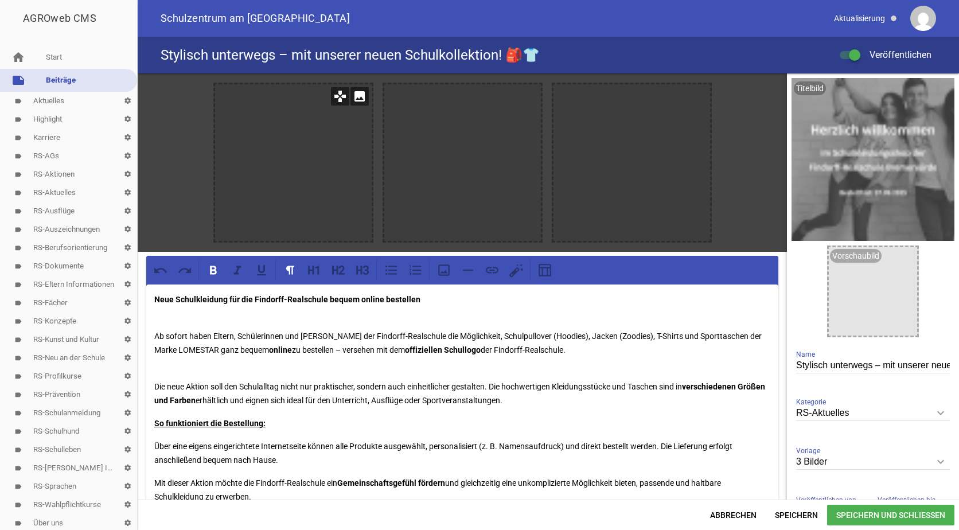
click at [360, 95] on icon "image" at bounding box center [359, 96] width 18 height 18
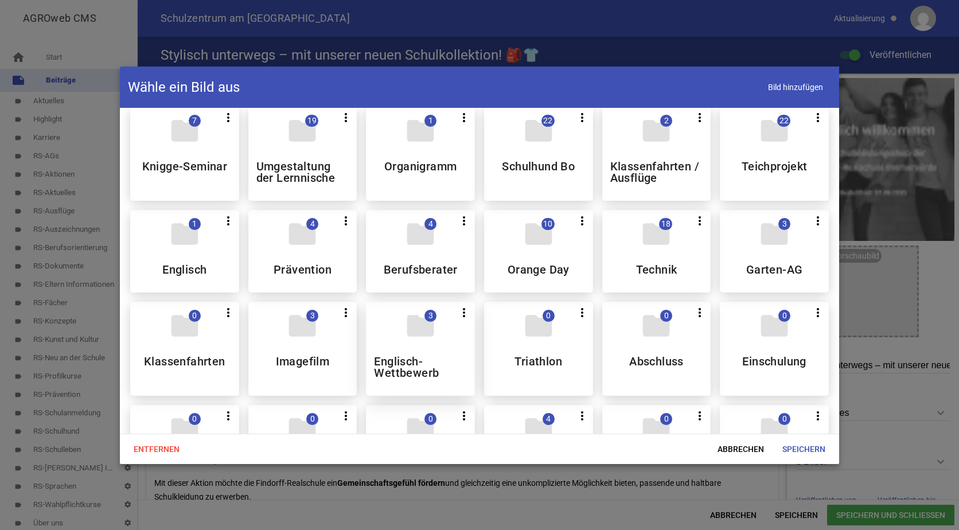
scroll to position [803, 0]
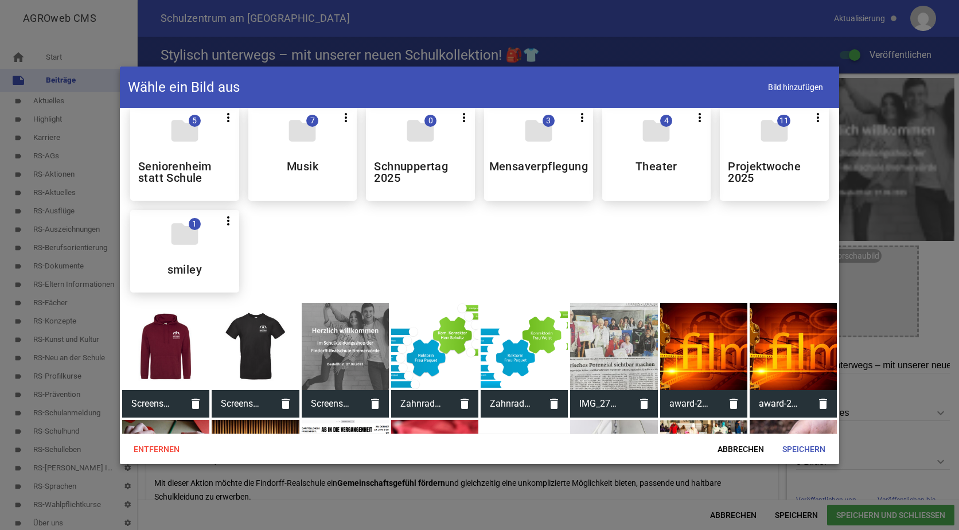
click at [248, 332] on div at bounding box center [255, 346] width 87 height 87
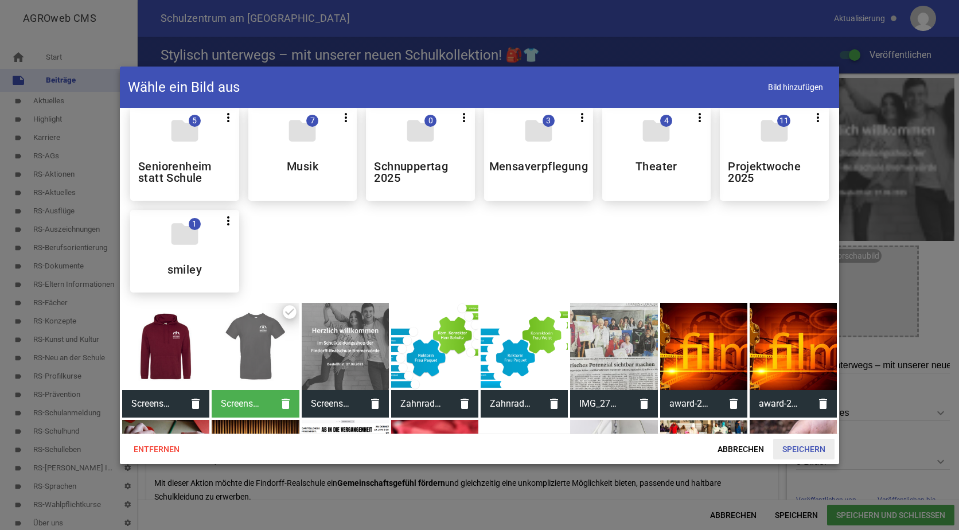
click at [801, 443] on span "Speichern" at bounding box center [803, 449] width 61 height 21
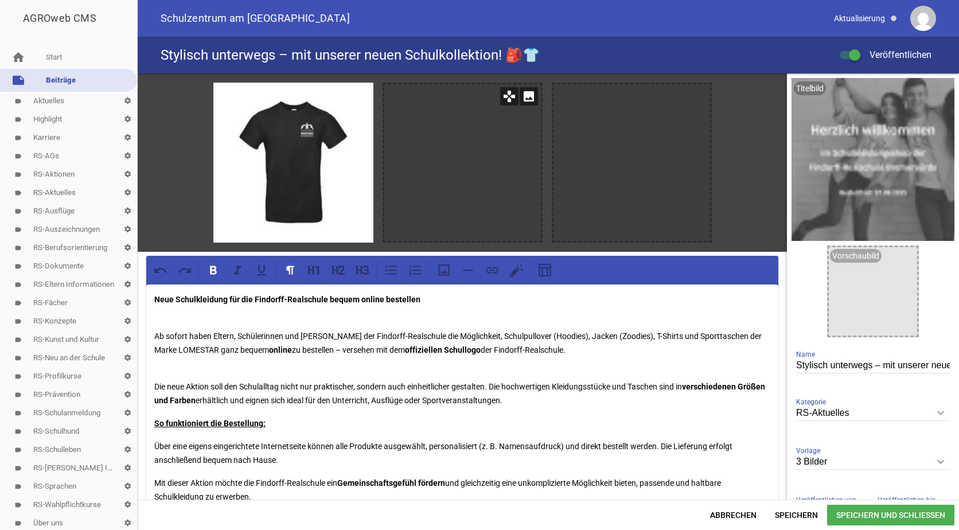
click at [528, 95] on icon "image" at bounding box center [529, 96] width 18 height 18
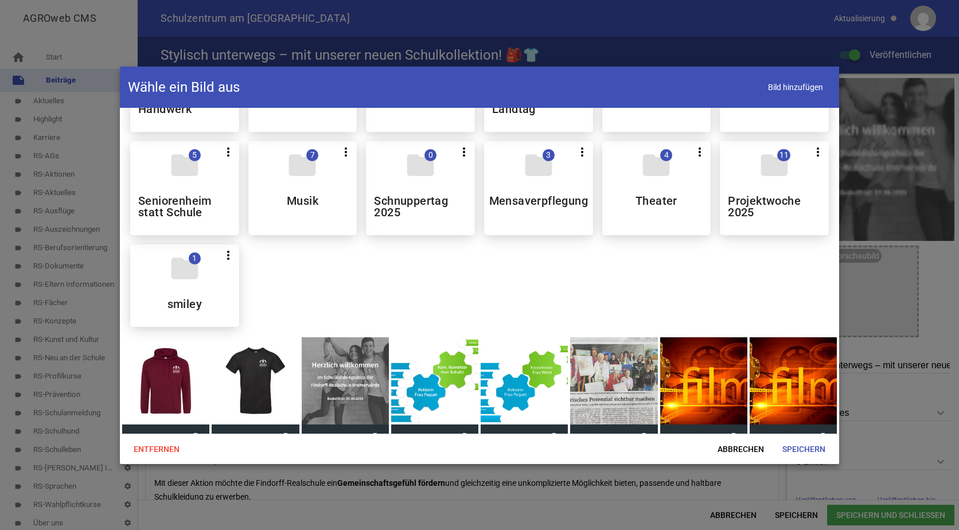
scroll to position [860, 0]
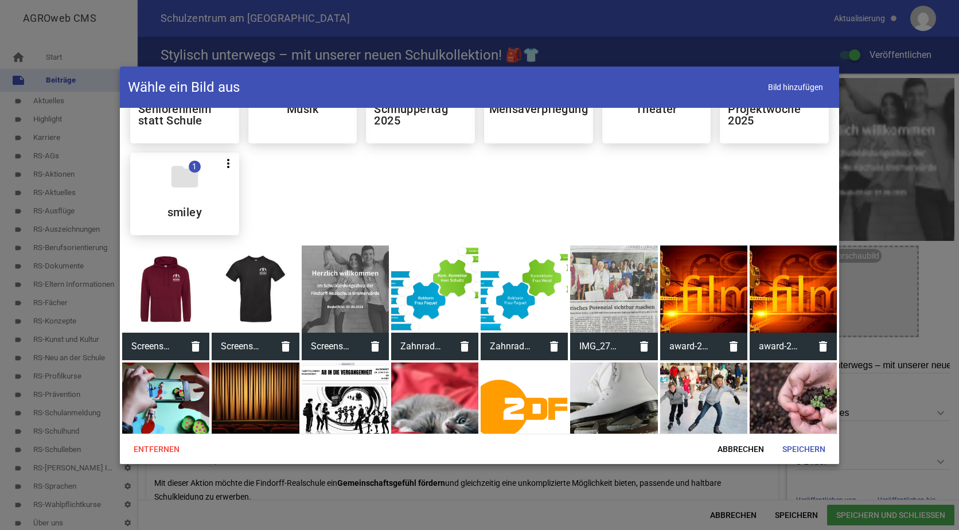
click at [171, 287] on div at bounding box center [165, 288] width 87 height 87
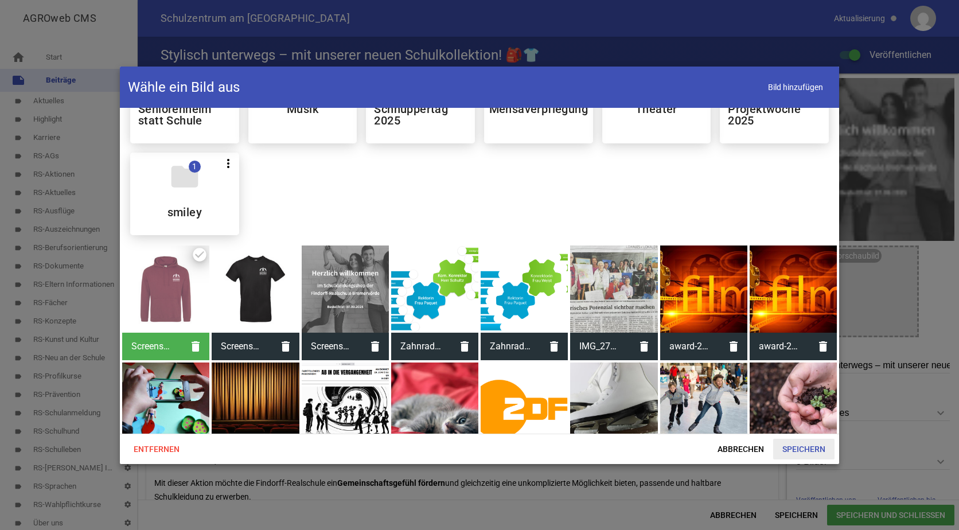
click at [794, 449] on span "Speichern" at bounding box center [803, 449] width 61 height 21
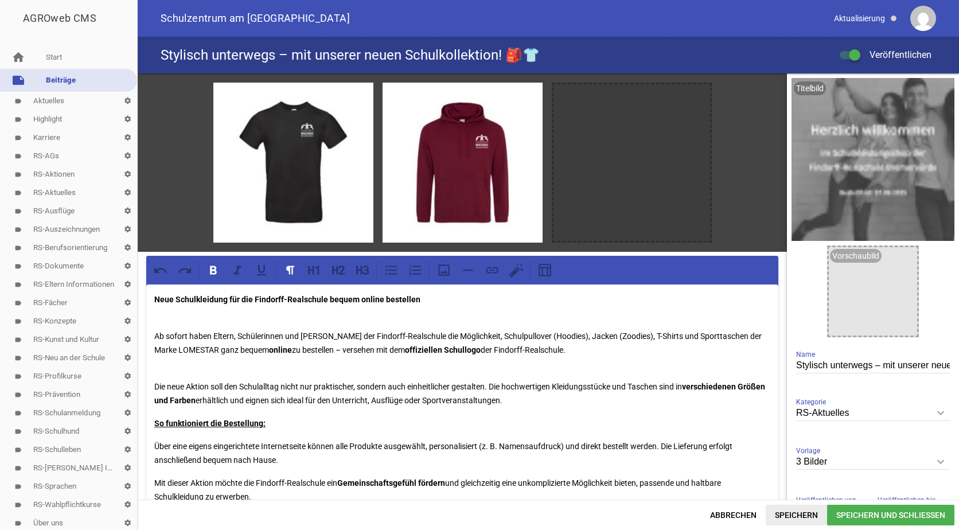
click at [802, 513] on span "Speichern" at bounding box center [796, 515] width 61 height 21
click at [805, 513] on span "Speichern" at bounding box center [796, 515] width 61 height 21
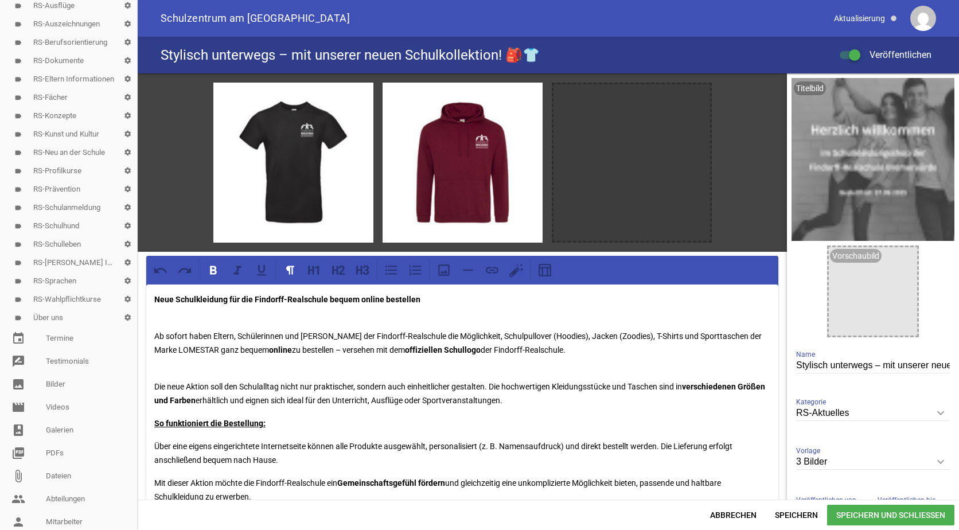
scroll to position [287, 0]
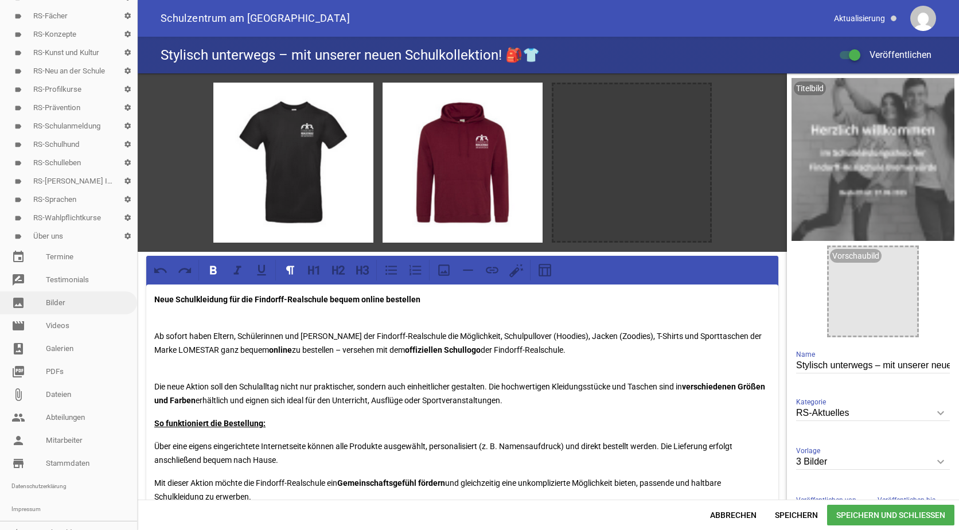
click at [63, 301] on link "image Bilder" at bounding box center [68, 302] width 137 height 23
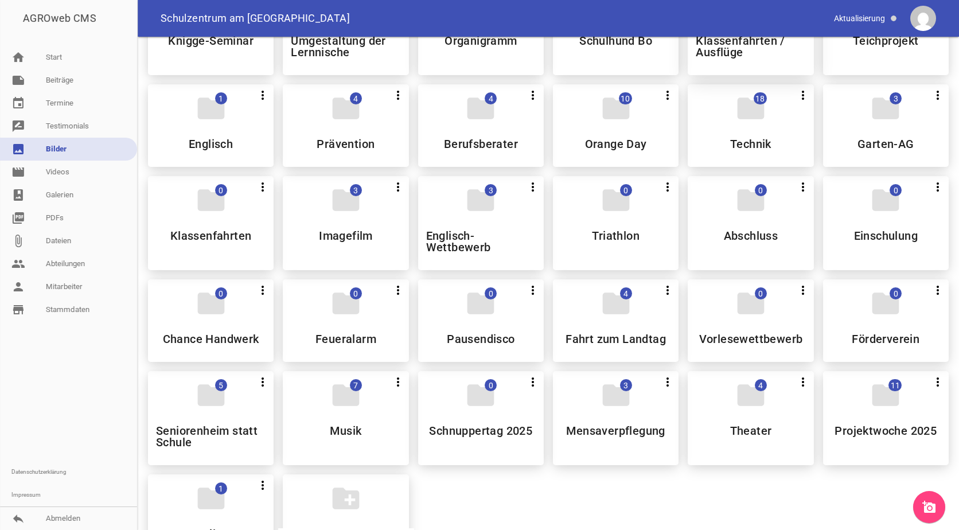
scroll to position [688, 0]
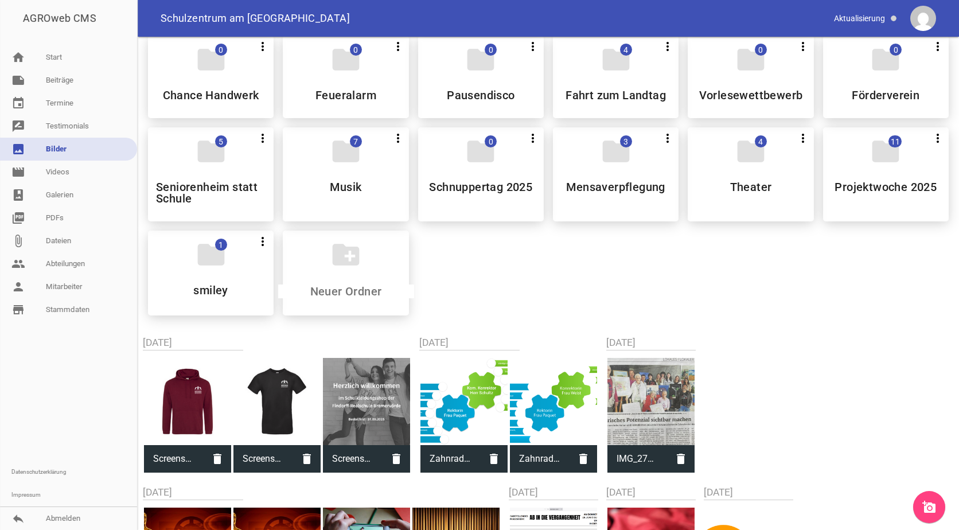
click at [927, 505] on icon "add_a_photo" at bounding box center [929, 507] width 14 height 14
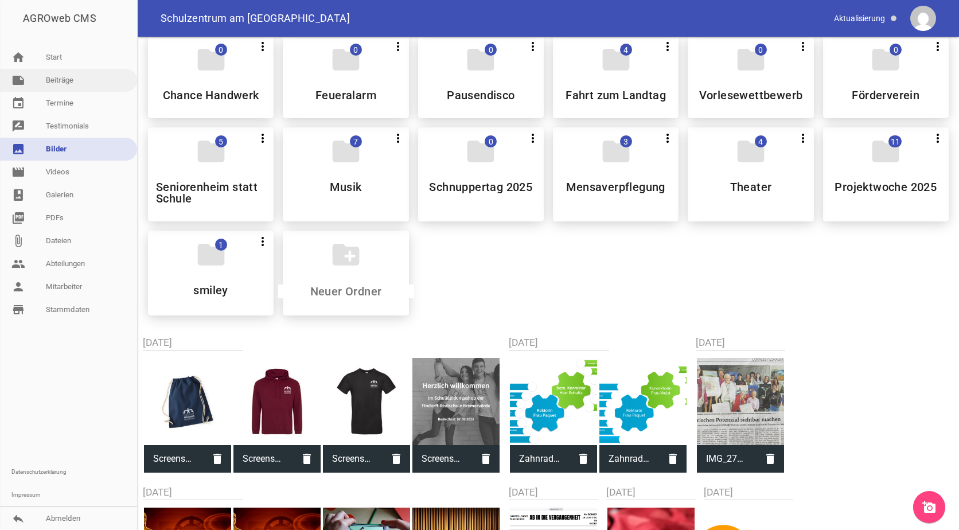
click at [47, 77] on link "note Beiträge" at bounding box center [68, 80] width 137 height 23
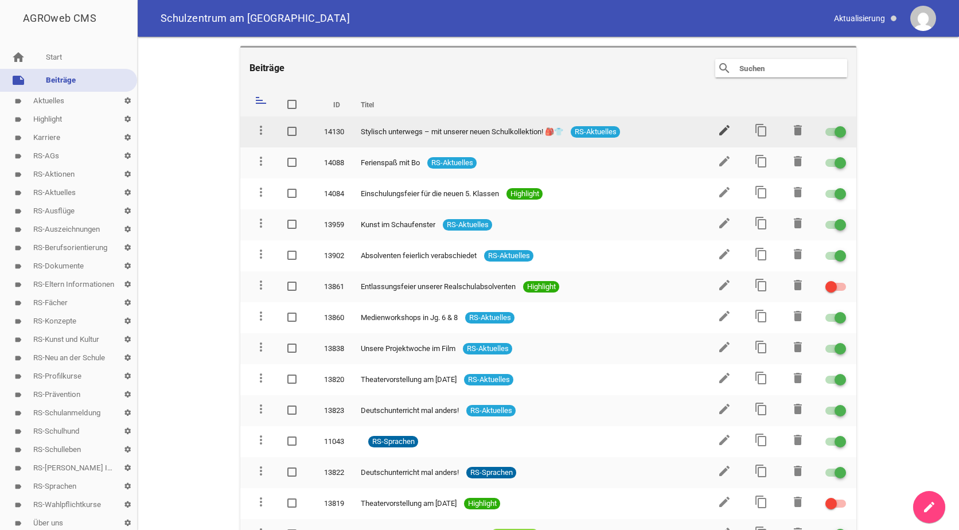
click at [719, 125] on icon "edit" at bounding box center [724, 130] width 14 height 14
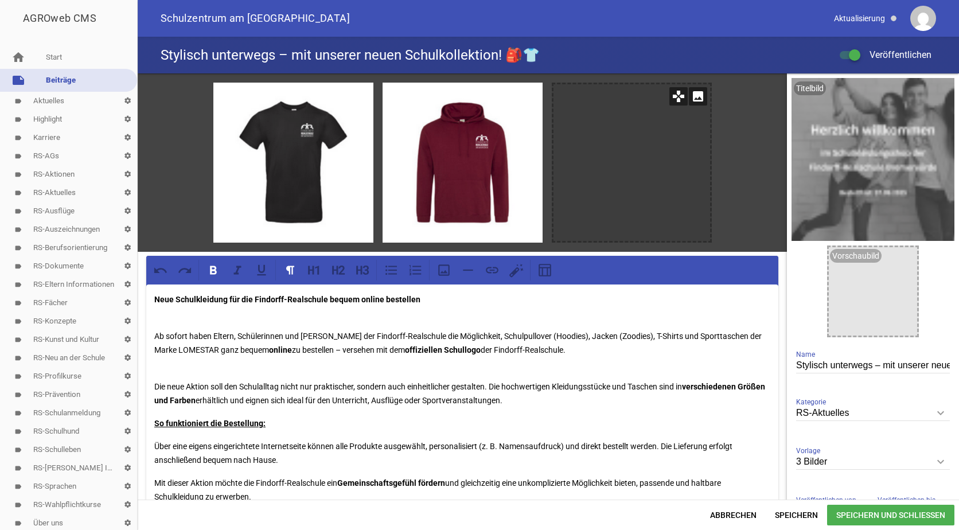
click at [696, 96] on icon "image" at bounding box center [698, 96] width 18 height 18
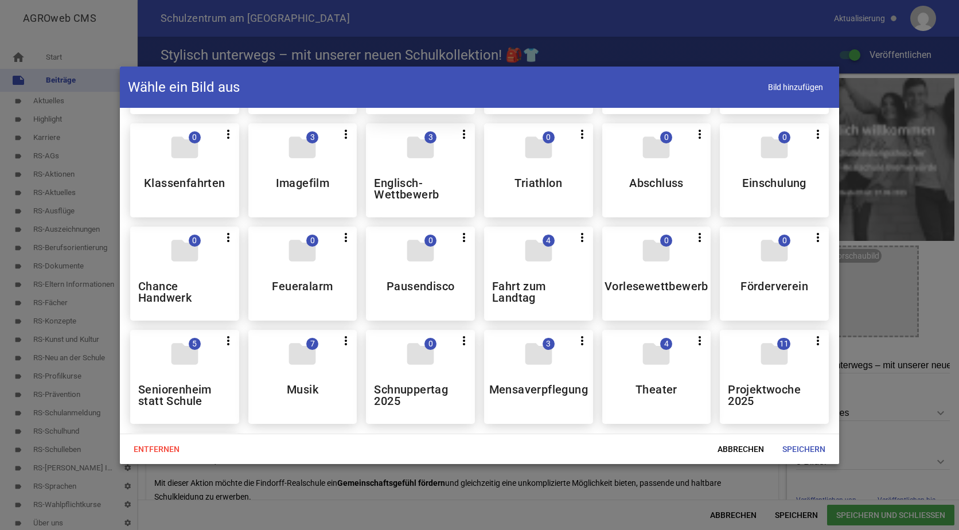
scroll to position [803, 0]
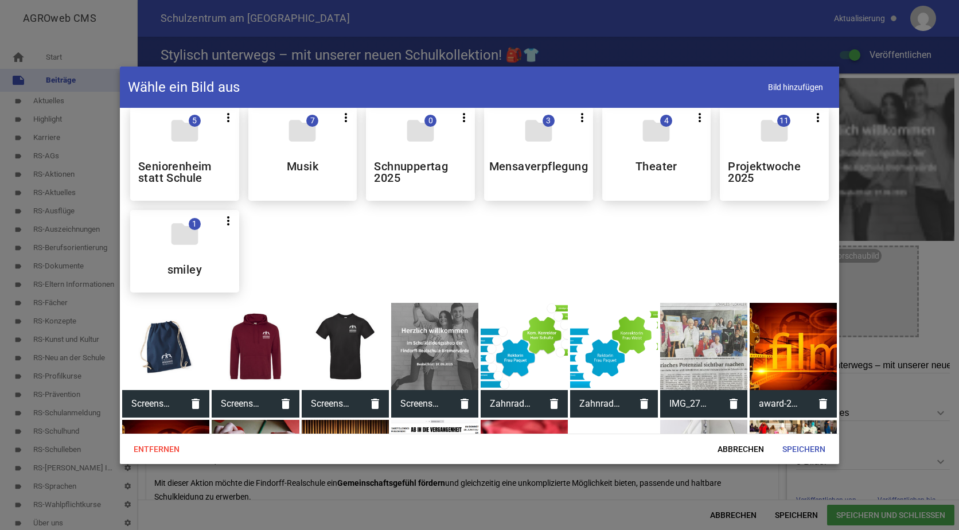
click at [166, 335] on div at bounding box center [165, 346] width 87 height 87
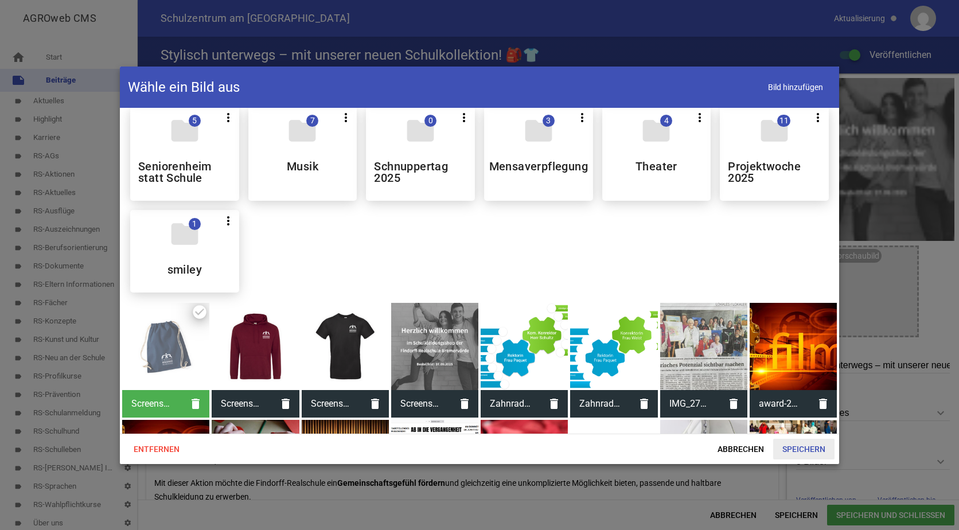
click at [813, 450] on span "Speichern" at bounding box center [803, 449] width 61 height 21
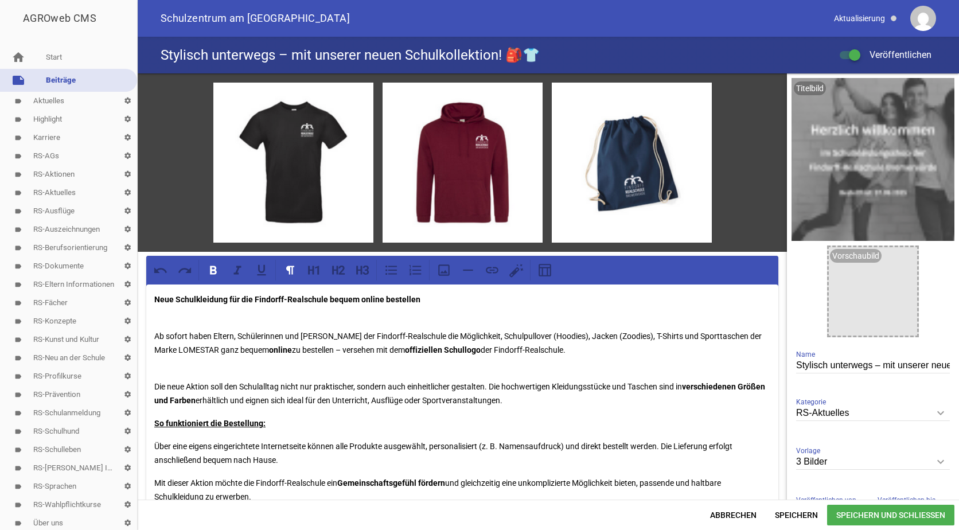
click at [844, 513] on span "Speichern und Schließen" at bounding box center [890, 515] width 127 height 21
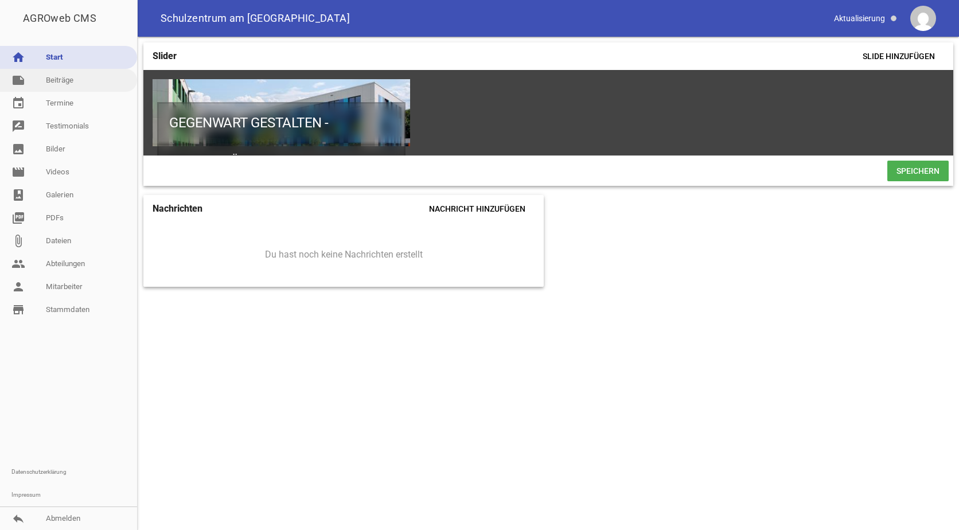
click at [65, 81] on link "note Beiträge" at bounding box center [68, 80] width 137 height 23
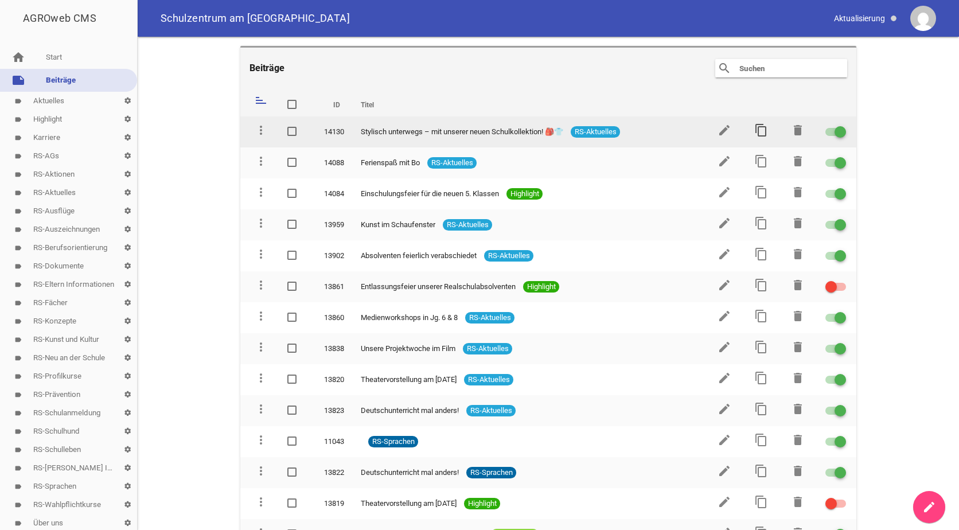
click at [756, 130] on icon "content_copy" at bounding box center [761, 130] width 14 height 14
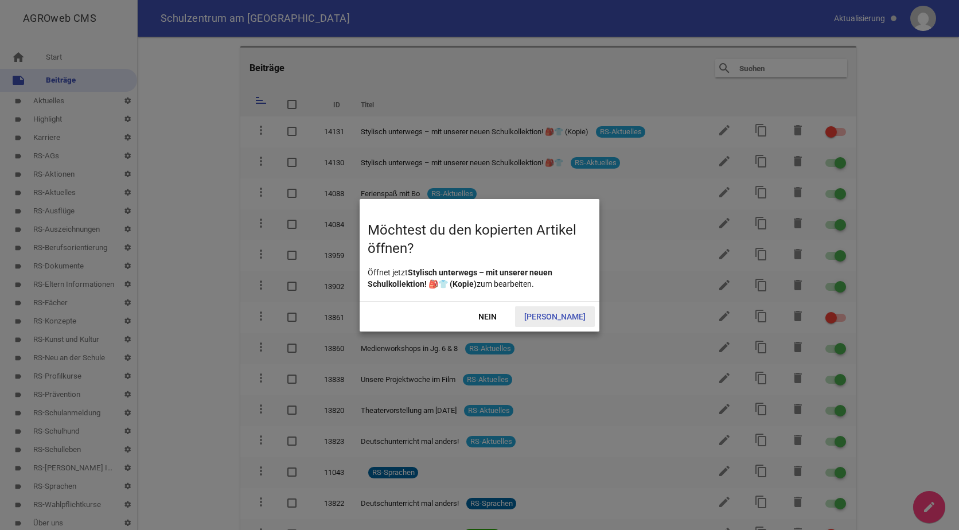
click at [573, 315] on span "Ja" at bounding box center [555, 316] width 80 height 21
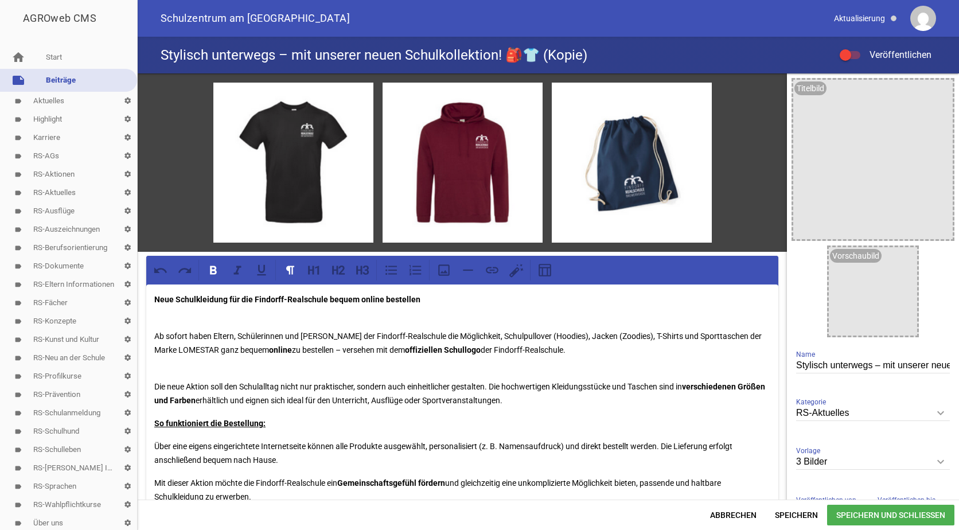
click at [939, 412] on icon "keyboard_arrow_down" at bounding box center [940, 413] width 18 height 18
click at [939, 412] on input "RS-Aktuelles" at bounding box center [873, 412] width 154 height 15
click at [831, 455] on li "RS-Eltern Informationen" at bounding box center [873, 456] width 154 height 28
type input "RS-Eltern Informationen"
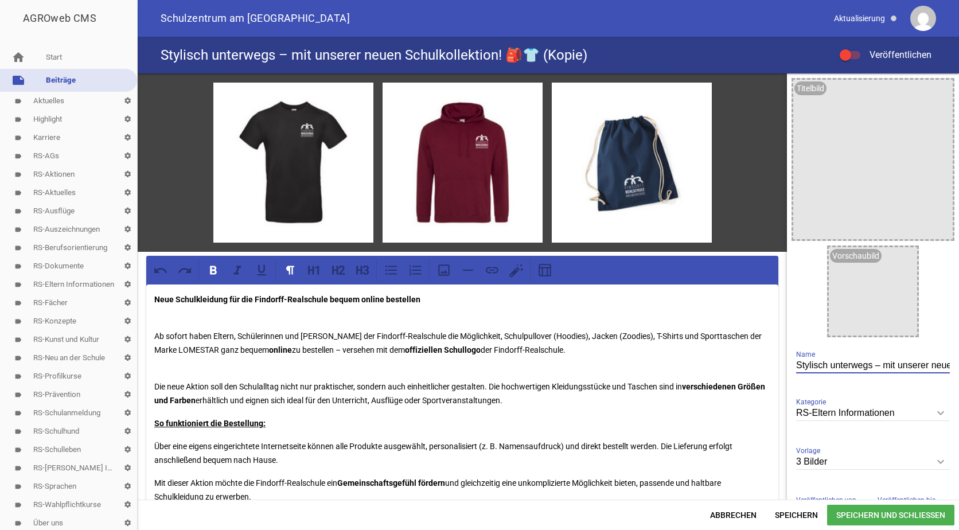
click at [924, 366] on input "Stylisch unterwegs – mit unserer neuen Schulkollektion! 🎒👕 (Kopie)" at bounding box center [873, 365] width 154 height 15
type input "Stylisch unterwegs – mit unserer neuen Schulkollektion! 🎒👕"
click at [934, 93] on icon "image" at bounding box center [940, 92] width 18 height 18
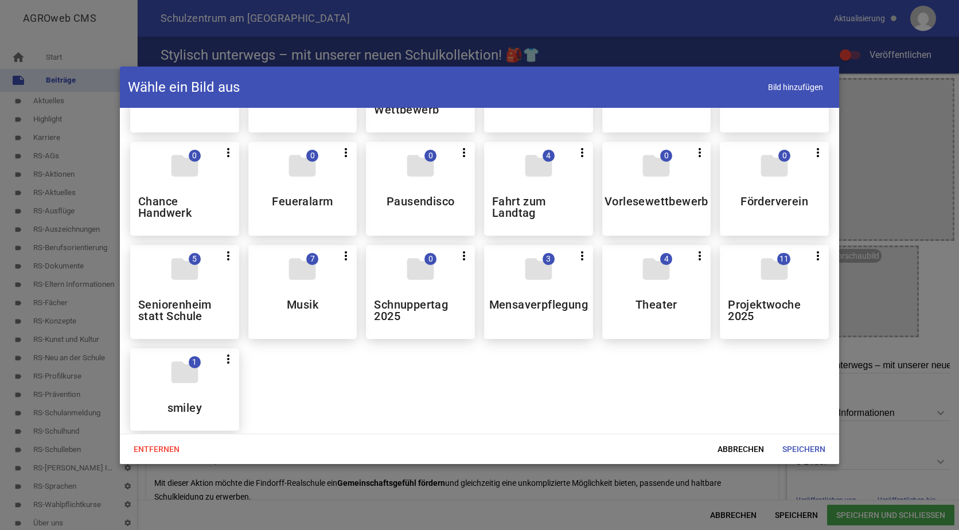
scroll to position [803, 0]
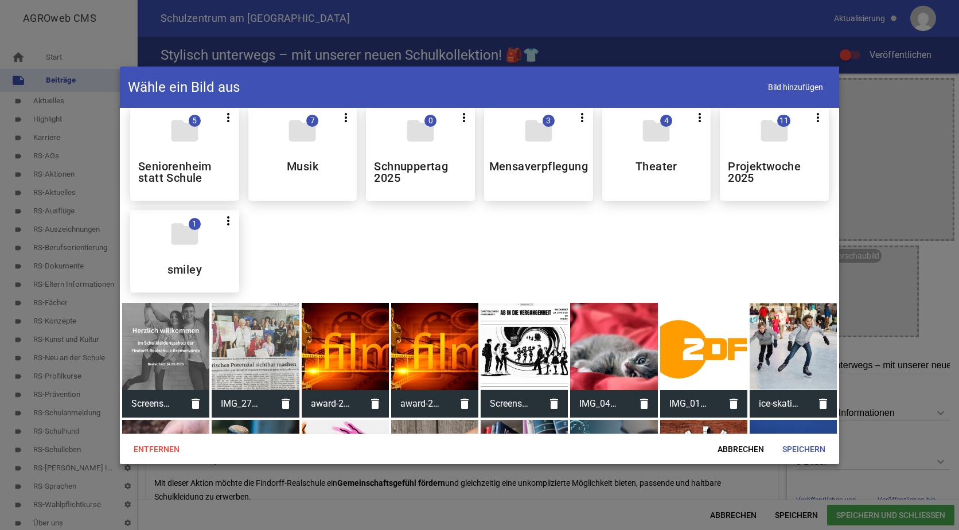
click at [153, 326] on div at bounding box center [165, 346] width 87 height 87
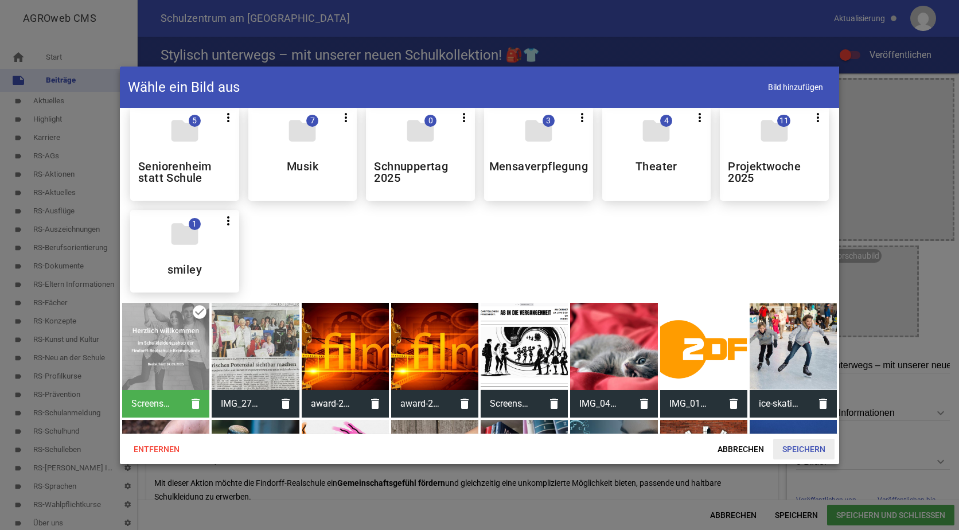
click at [801, 450] on span "Speichern" at bounding box center [803, 449] width 61 height 21
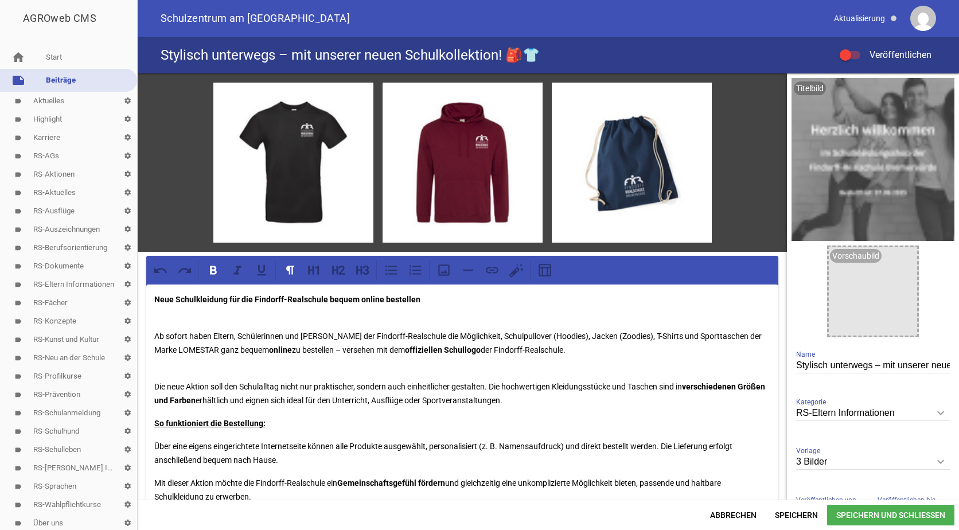
click at [842, 55] on div at bounding box center [845, 54] width 11 height 11
click at [856, 48] on input "Veröffentlichen" at bounding box center [856, 48] width 0 height 0
click at [805, 509] on span "Speichern" at bounding box center [796, 515] width 61 height 21
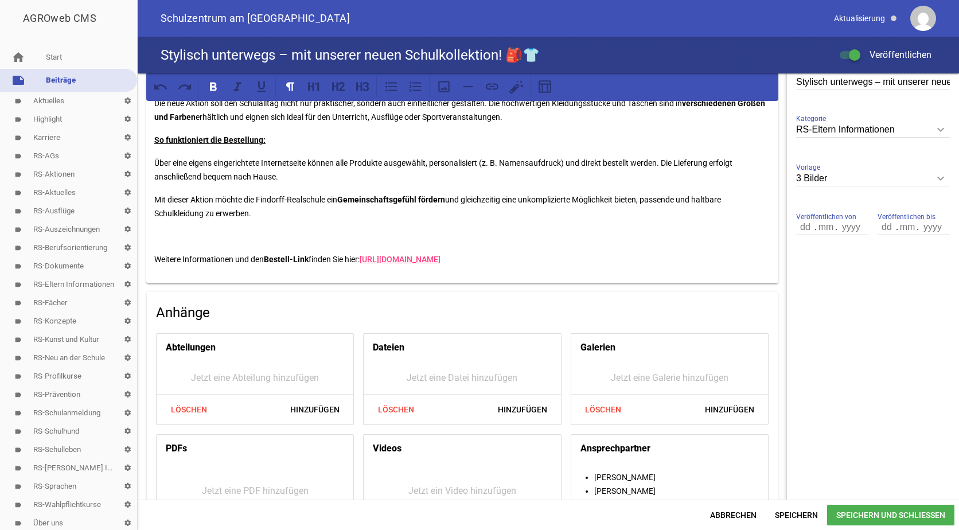
scroll to position [344, 0]
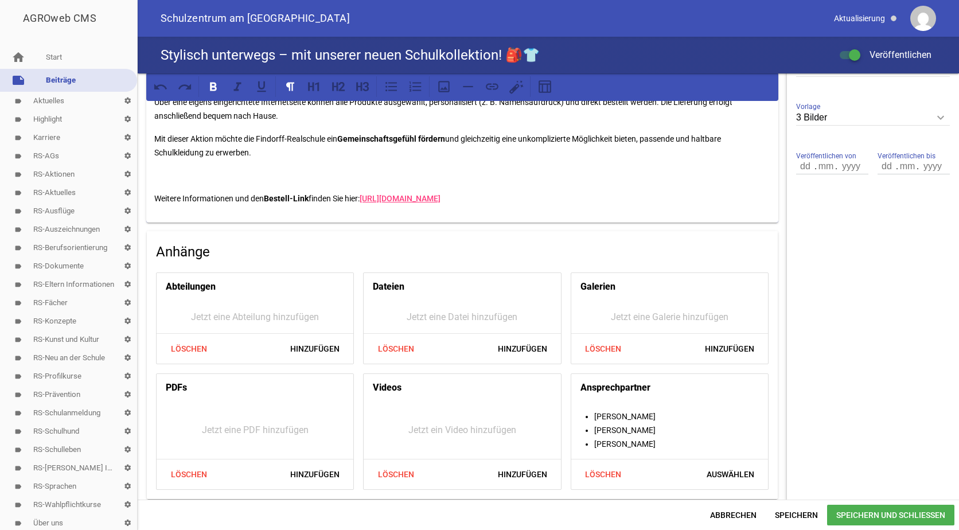
click at [856, 513] on span "Speichern und Schließen" at bounding box center [890, 515] width 127 height 21
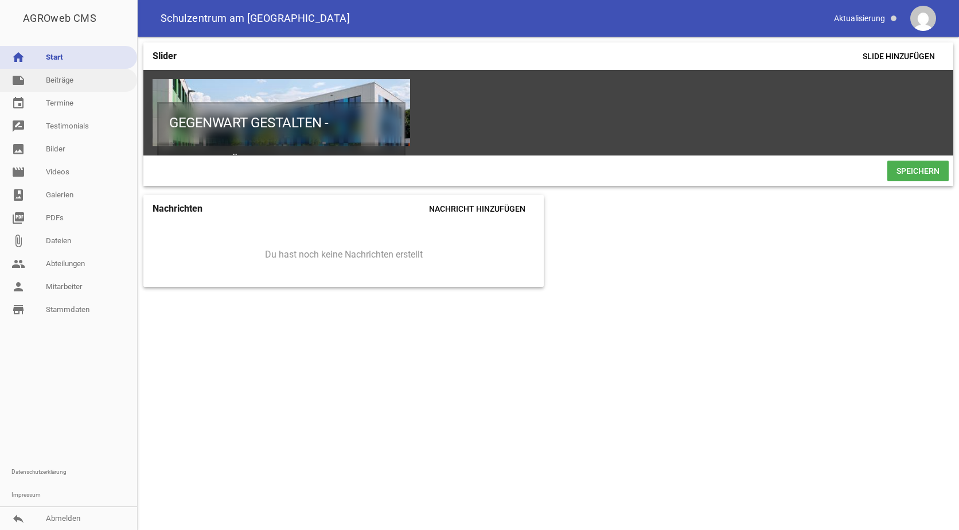
click at [72, 76] on link "note Beiträge" at bounding box center [68, 80] width 137 height 23
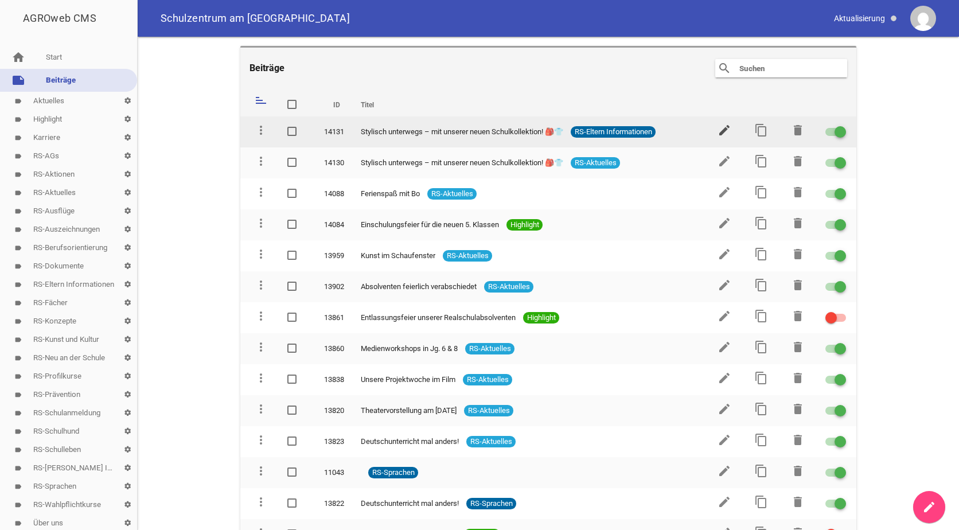
click at [717, 128] on icon "edit" at bounding box center [724, 130] width 14 height 14
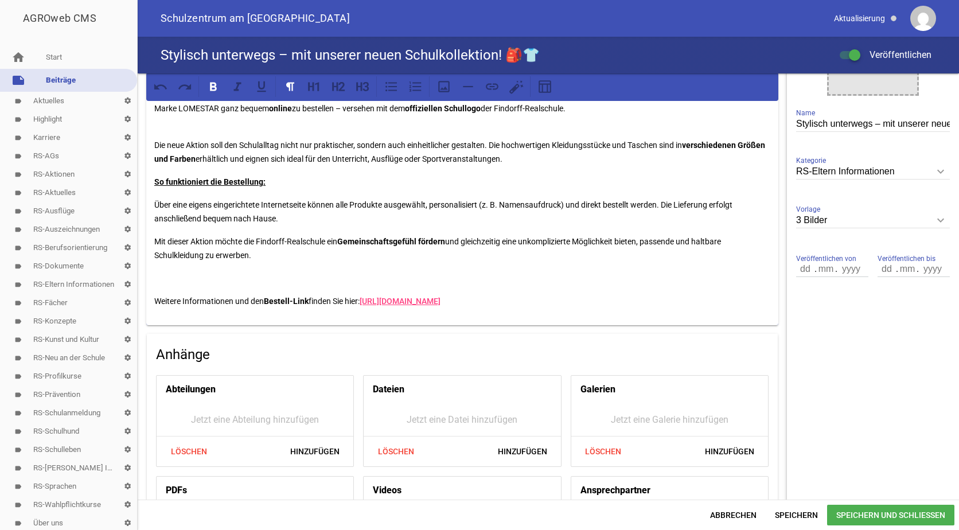
scroll to position [287, 0]
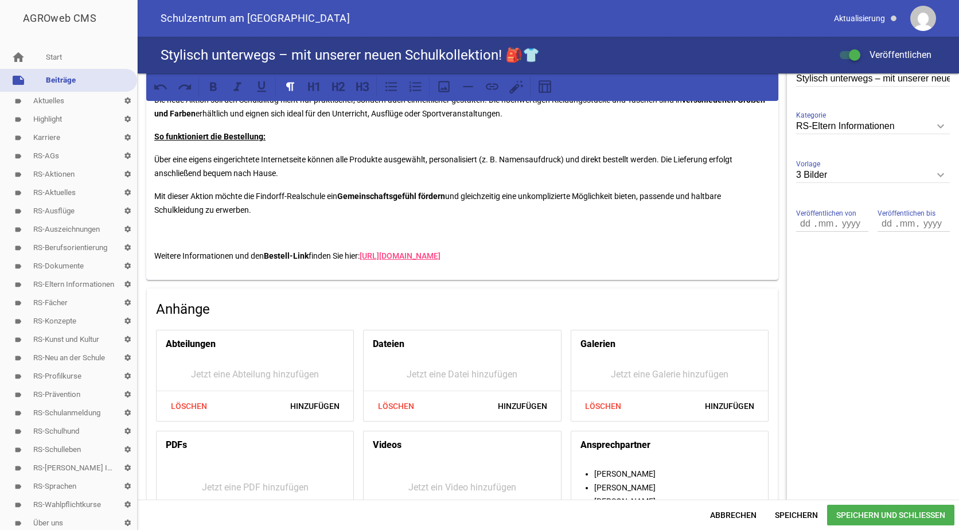
click at [259, 208] on p "Mit dieser Aktion möchte die Findorff-Realschule ein Gemeinschaftsgefühl förder…" at bounding box center [462, 203] width 616 height 28
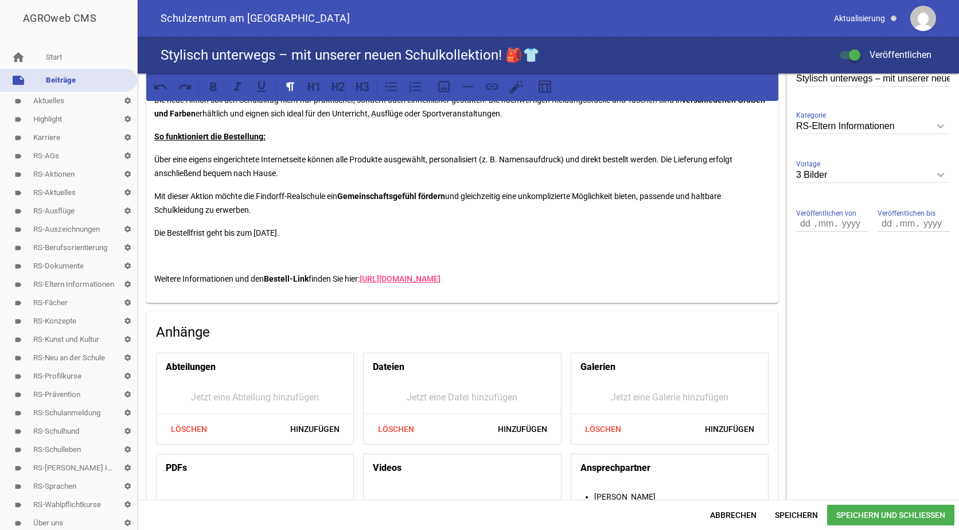
drag, startPoint x: 305, startPoint y: 234, endPoint x: 151, endPoint y: 230, distance: 154.3
click at [151, 230] on div "Neue Schulkleidung für die Findorff-Realschule bequem online bestellen Ab sofor…" at bounding box center [462, 150] width 632 height 305
click at [214, 88] on icon at bounding box center [213, 86] width 15 height 15
click at [438, 236] on p "Die Bestellfrist geht bis zum 07.09.2025." at bounding box center [462, 233] width 616 height 14
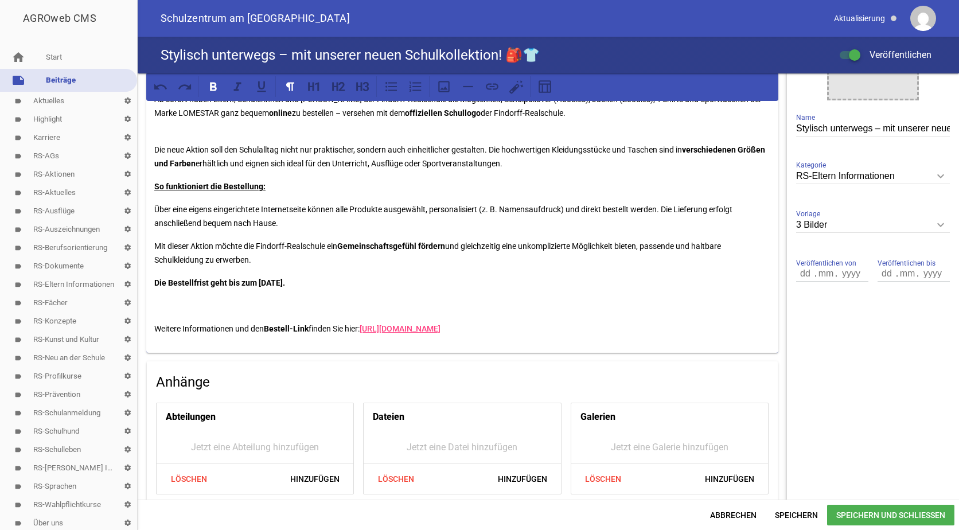
scroll to position [83, 0]
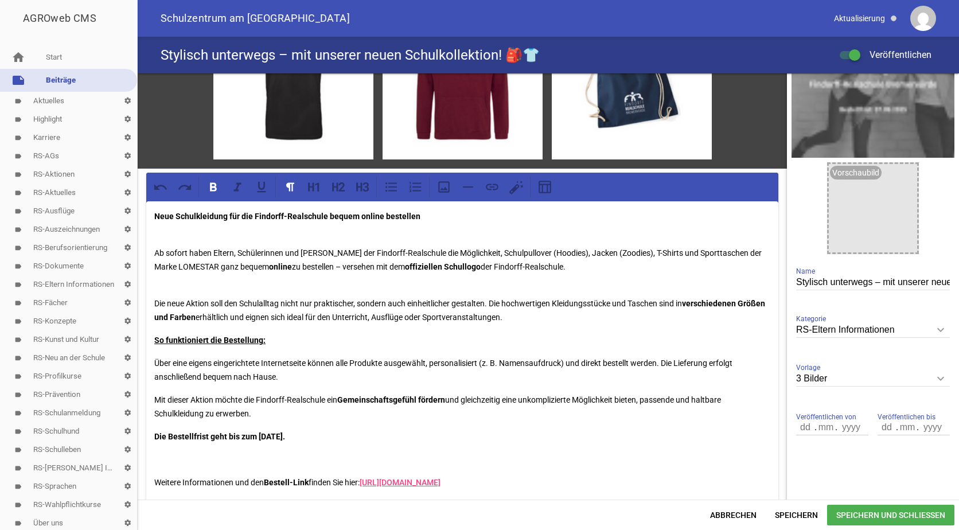
click at [857, 507] on span "Speichern und Schließen" at bounding box center [890, 515] width 127 height 21
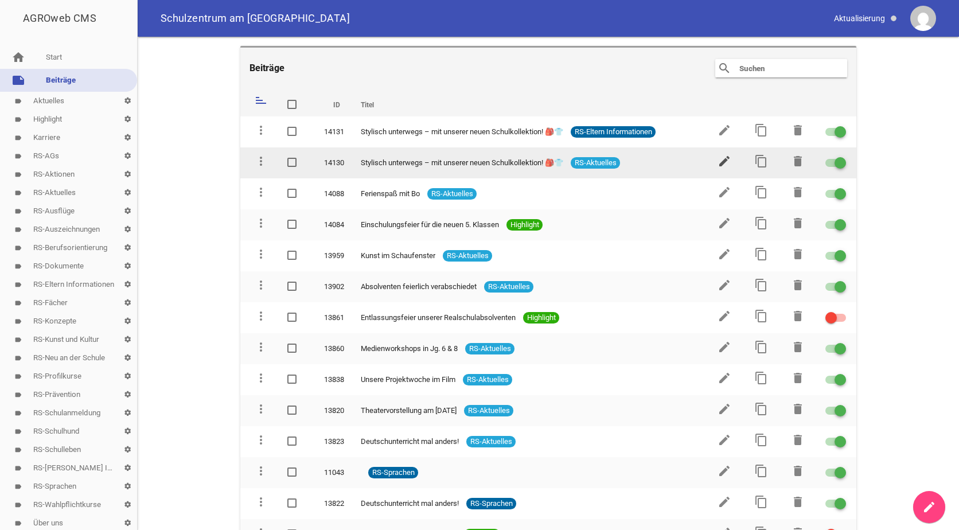
click at [719, 159] on icon "edit" at bounding box center [724, 161] width 14 height 14
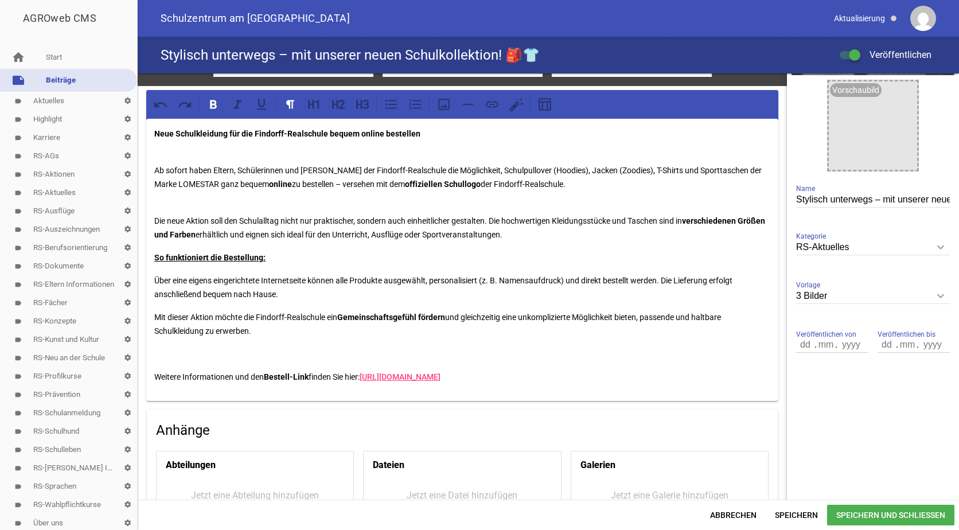
scroll to position [172, 0]
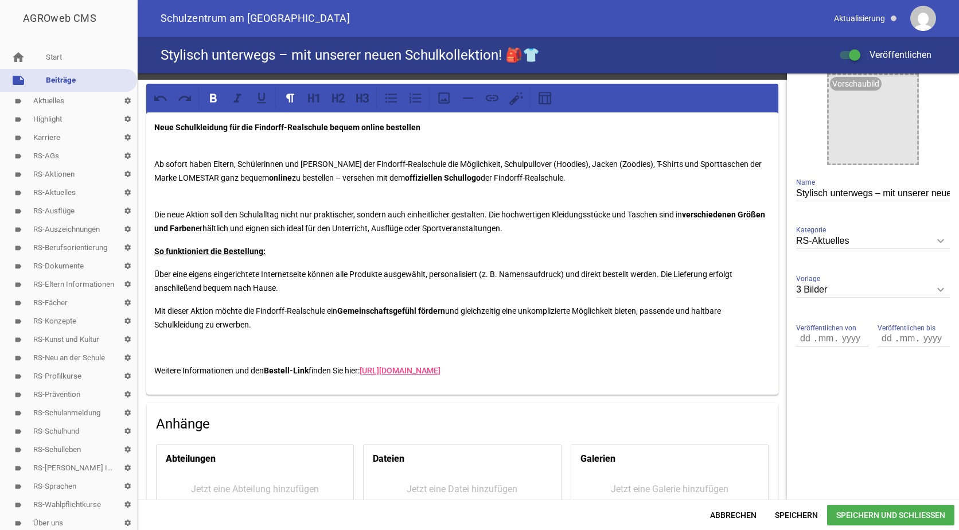
click at [262, 323] on p "Mit dieser Aktion möchte die Findorff-Realschule ein Gemeinschaftsgefühl förder…" at bounding box center [462, 318] width 616 height 28
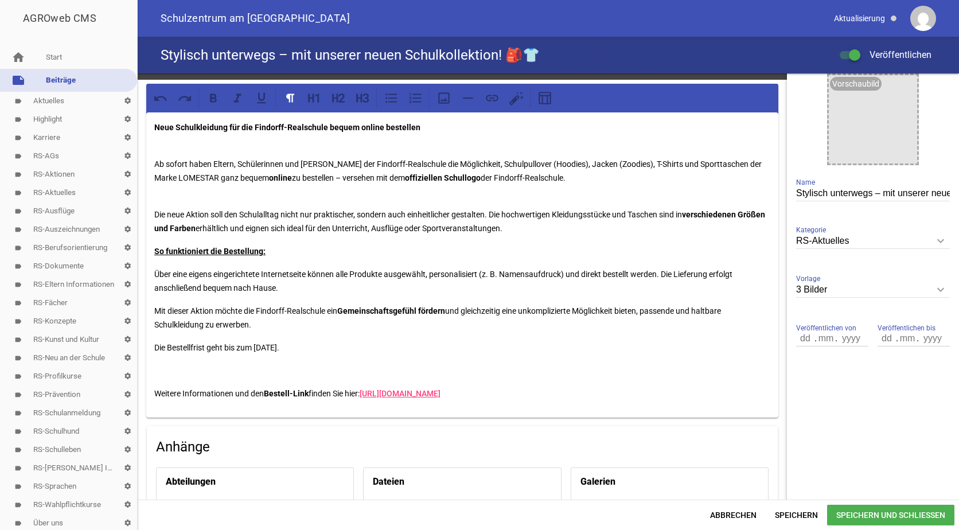
drag, startPoint x: 300, startPoint y: 346, endPoint x: 152, endPoint y: 345, distance: 148.5
click at [152, 345] on div "Neue Schulkleidung für die Findorff-Realschule bequem online bestellen Ab sofor…" at bounding box center [462, 264] width 632 height 305
click at [211, 93] on icon at bounding box center [213, 97] width 7 height 9
click at [839, 510] on span "Speichern und Schließen" at bounding box center [890, 515] width 127 height 21
